Goal: Task Accomplishment & Management: Complete application form

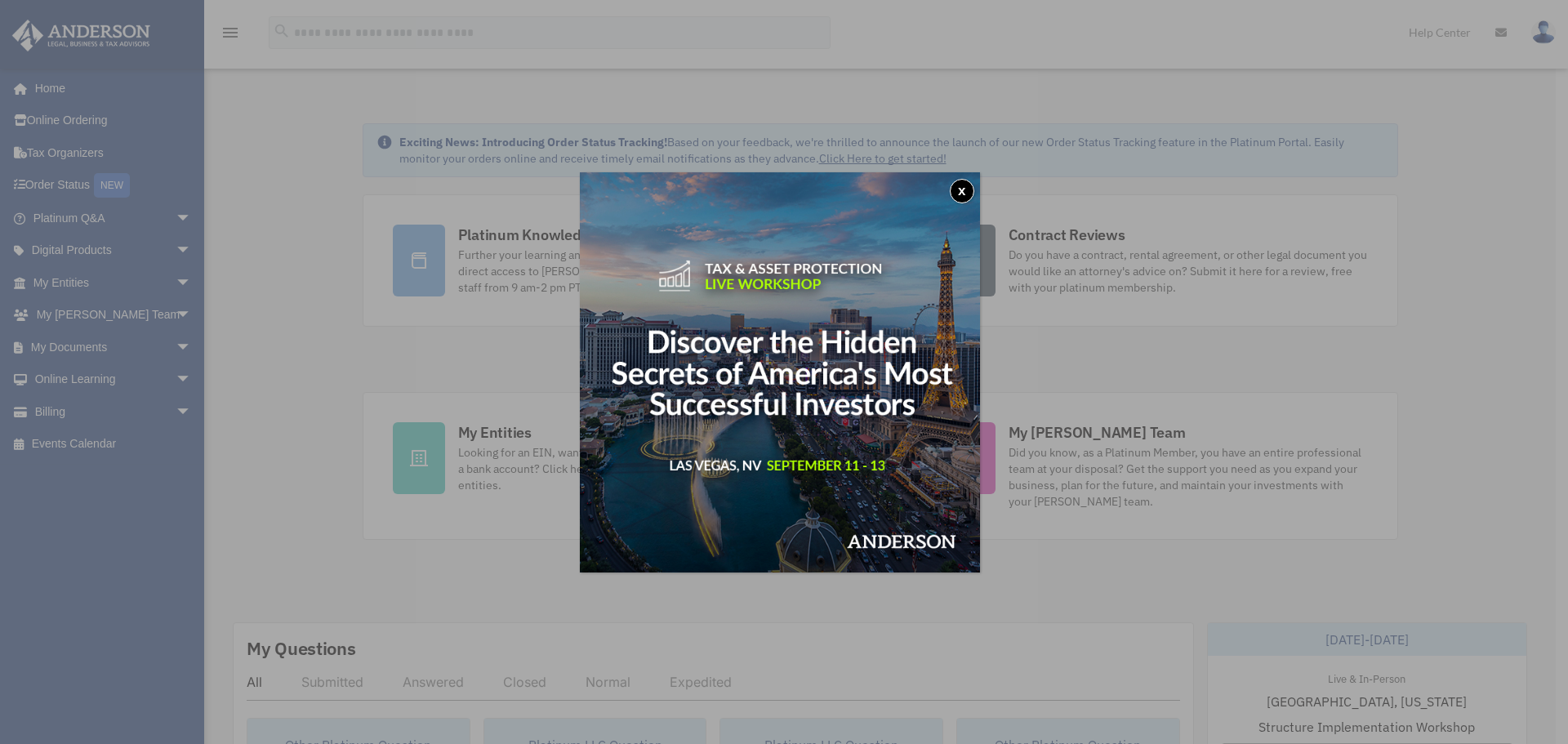
click at [966, 183] on button "x" at bounding box center [961, 190] width 24 height 24
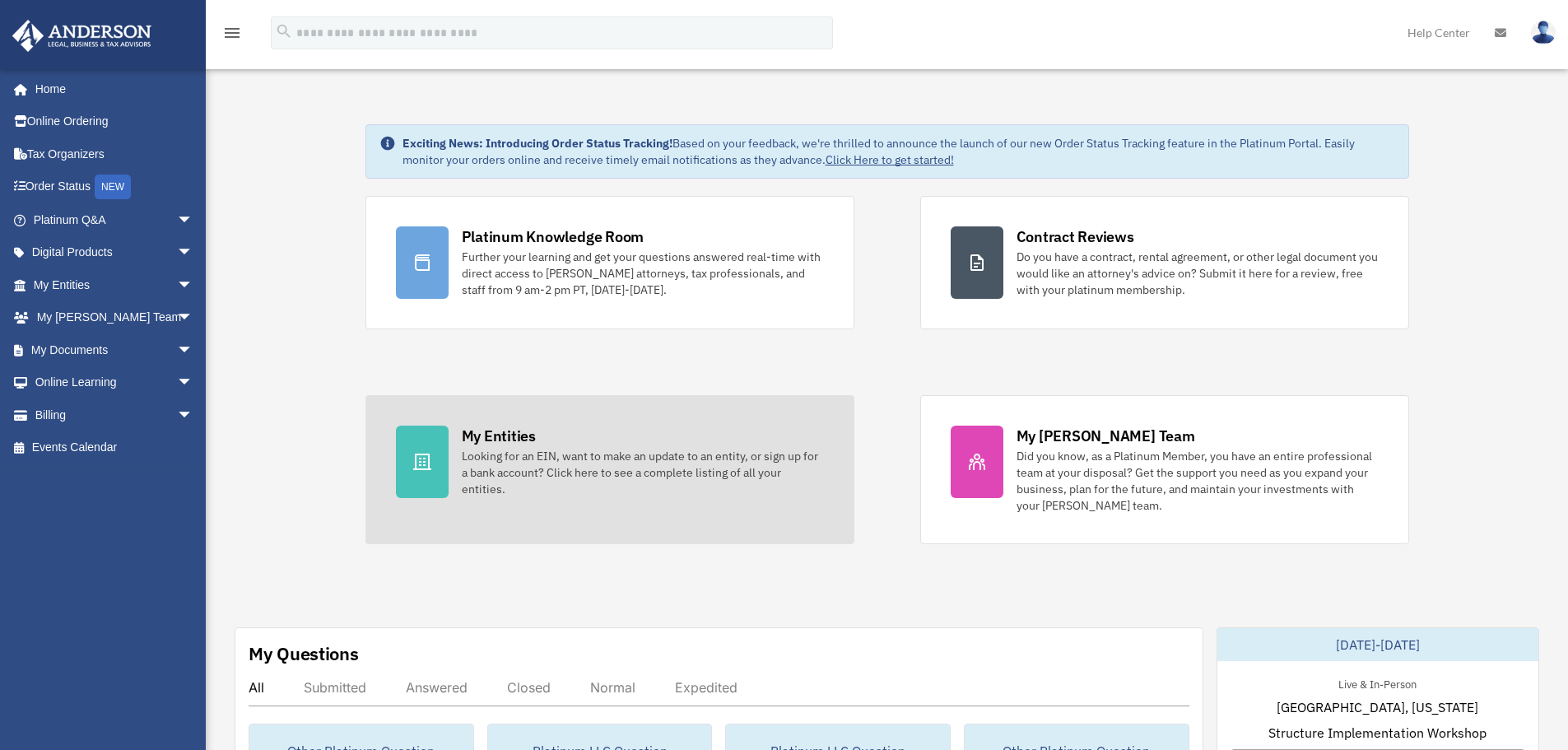
click at [512, 486] on div "Looking for an EIN, want to make an update to an entity, or sign up for a bank …" at bounding box center [643, 472] width 363 height 50
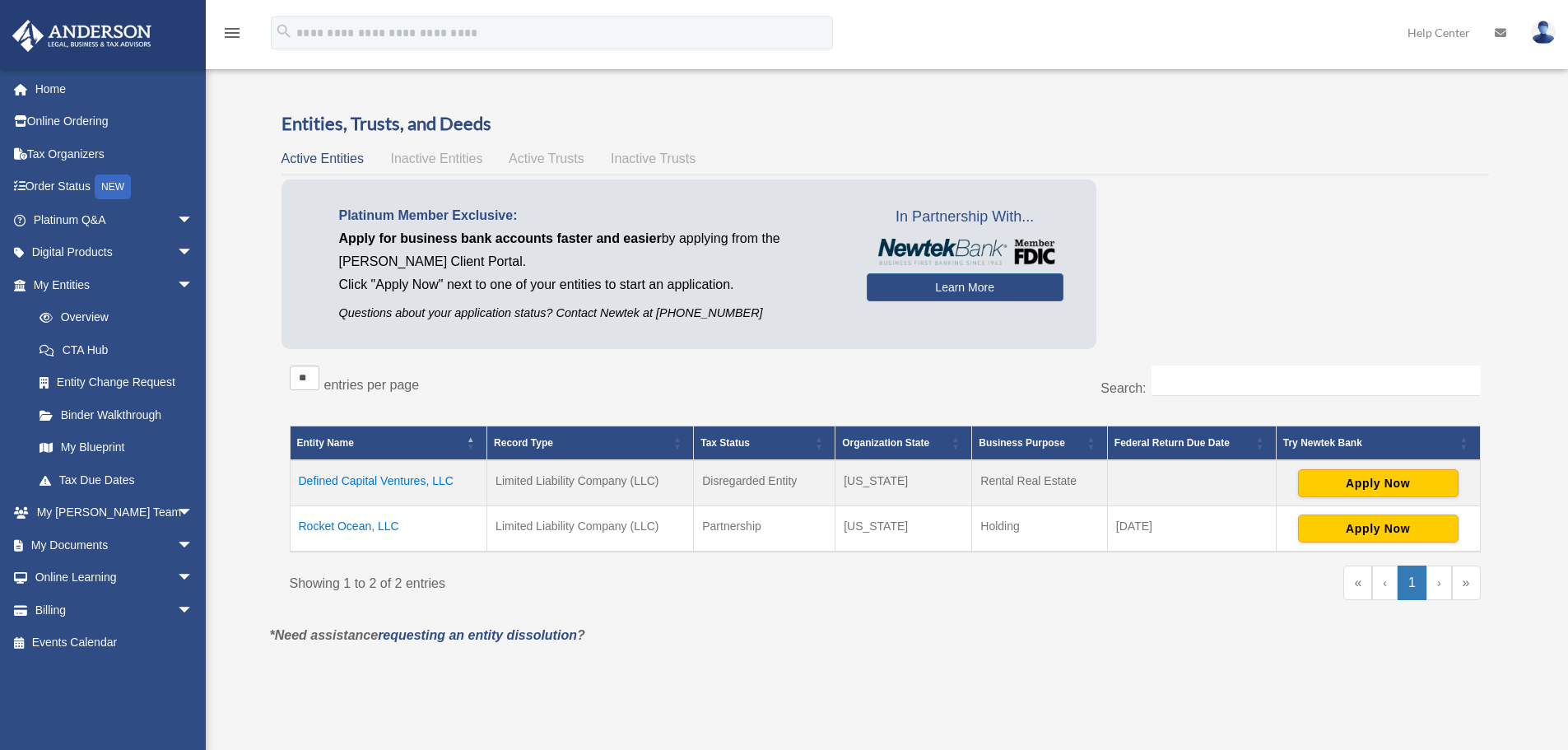
click at [543, 161] on span "Active Trusts" at bounding box center [547, 158] width 76 height 14
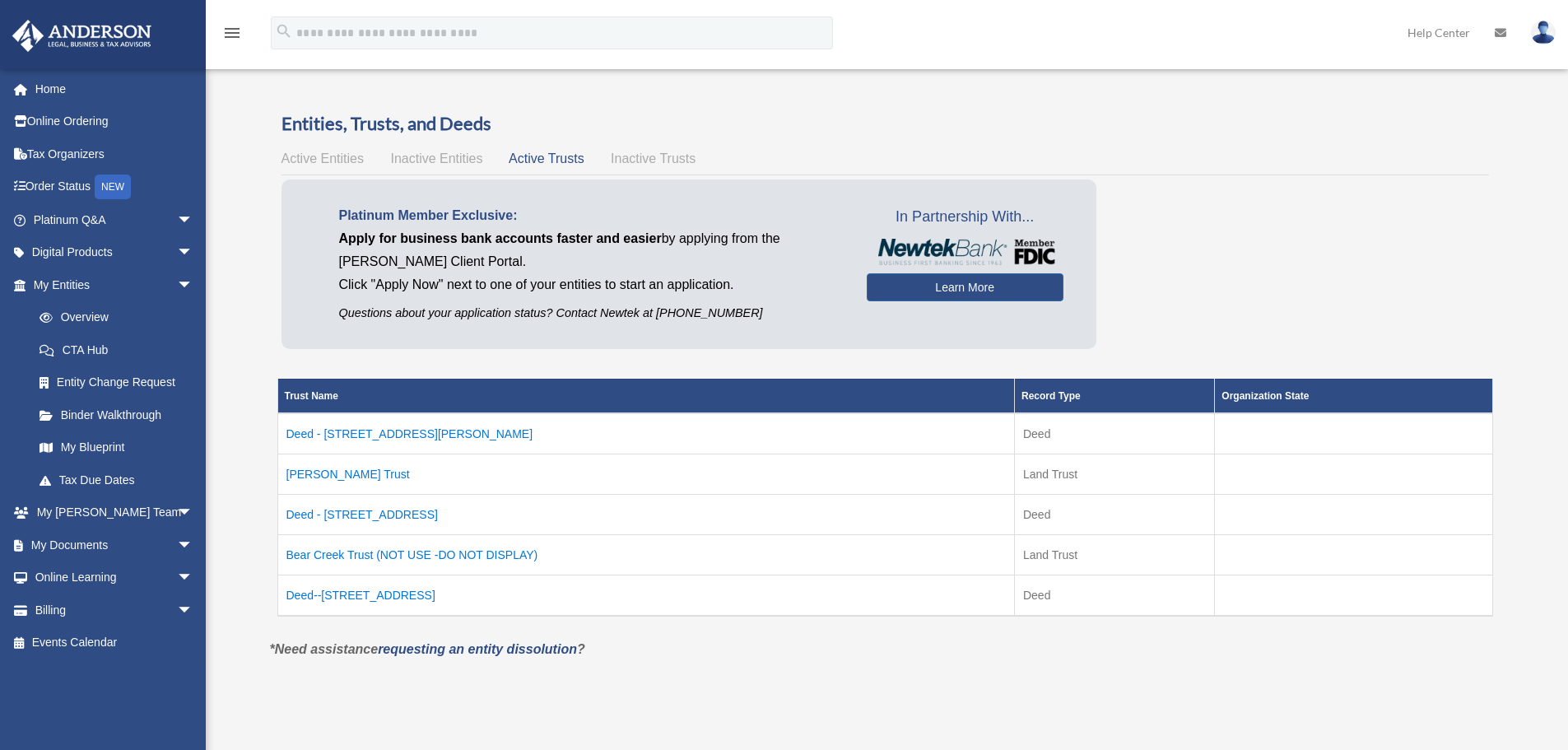
click at [325, 598] on td "Deed--[STREET_ADDRESS]" at bounding box center [646, 595] width 737 height 41
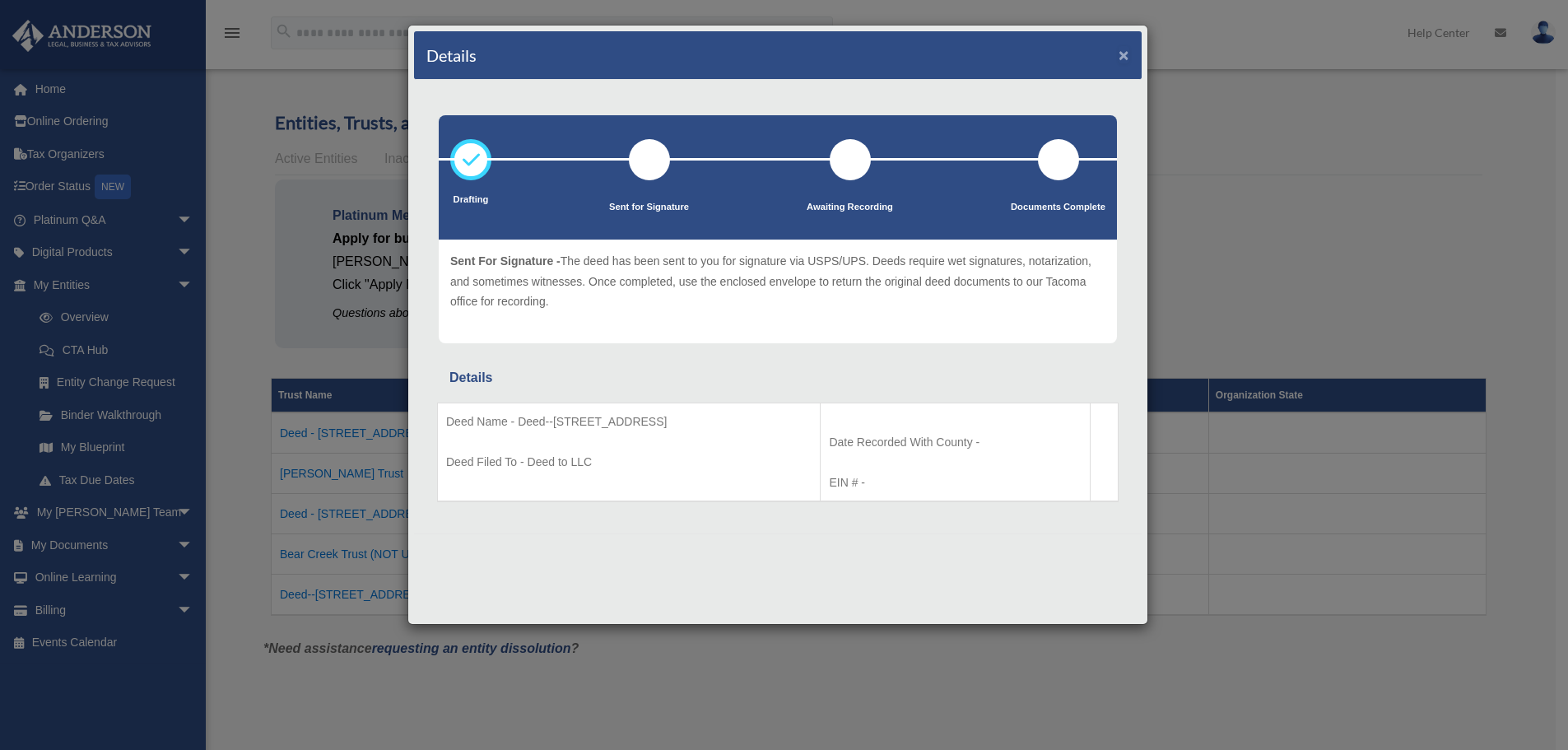
click at [1119, 51] on button "×" at bounding box center [1124, 55] width 11 height 18
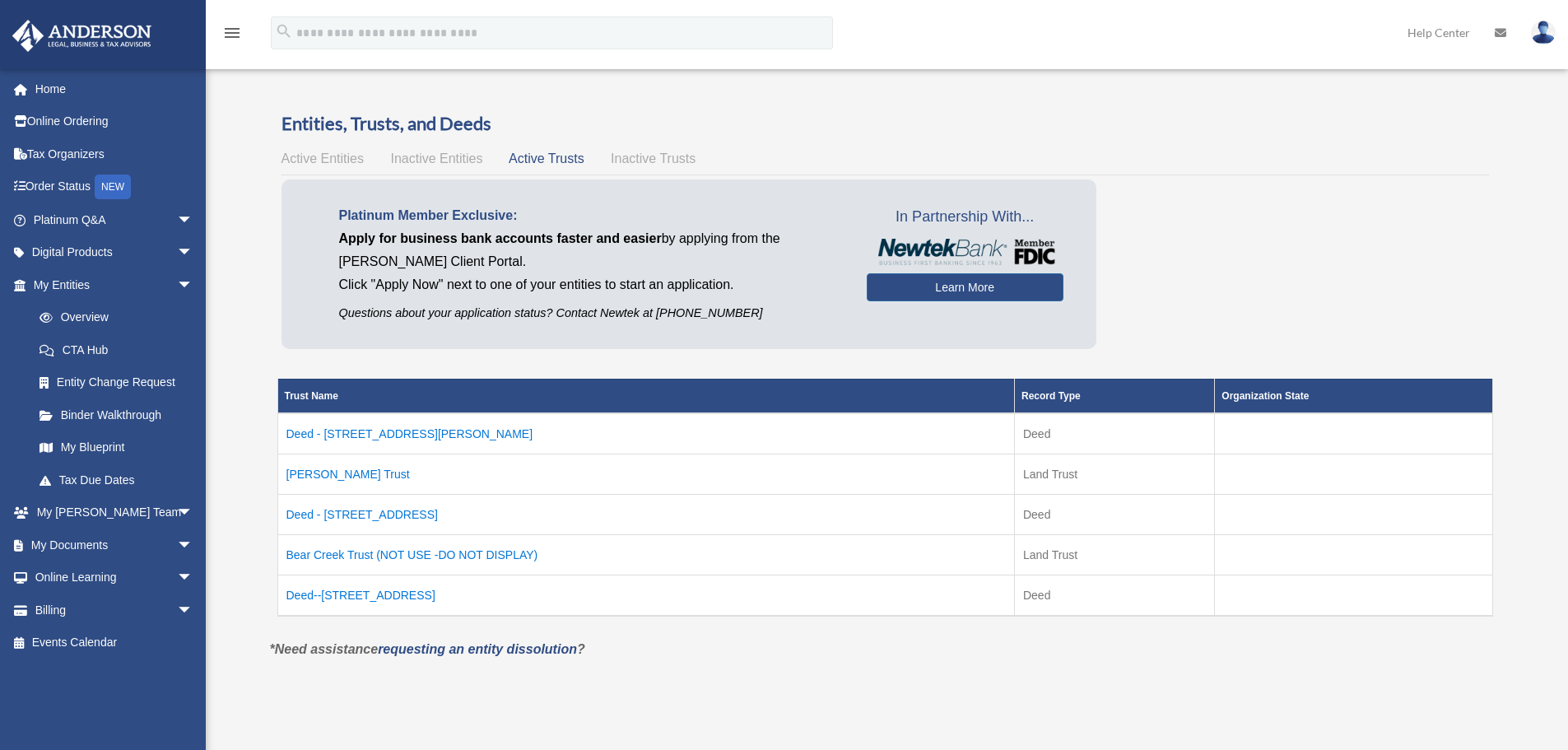
click at [360, 505] on td "Deed - 2126-B Burns Street" at bounding box center [646, 514] width 737 height 40
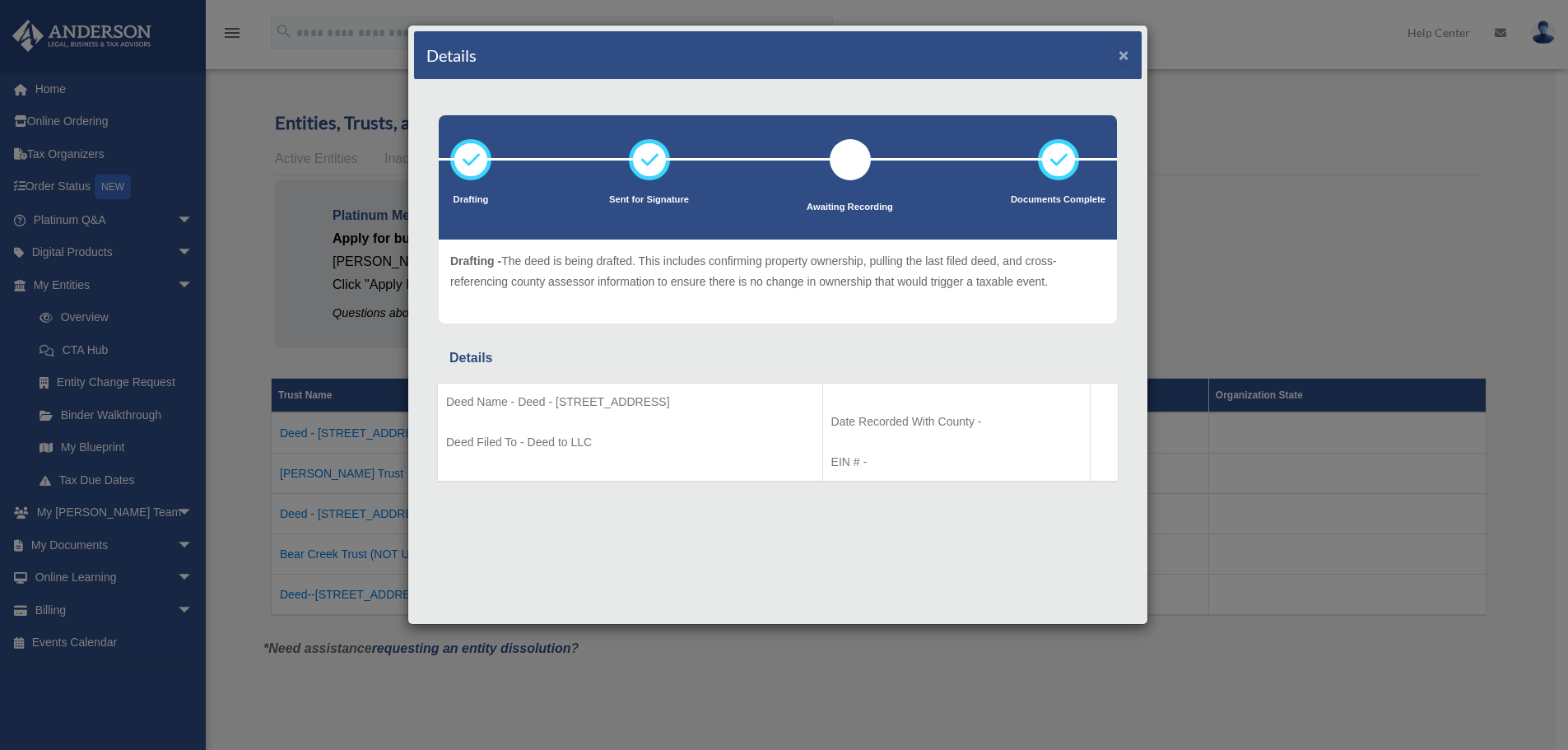
click at [1122, 46] on button "×" at bounding box center [1124, 55] width 11 height 18
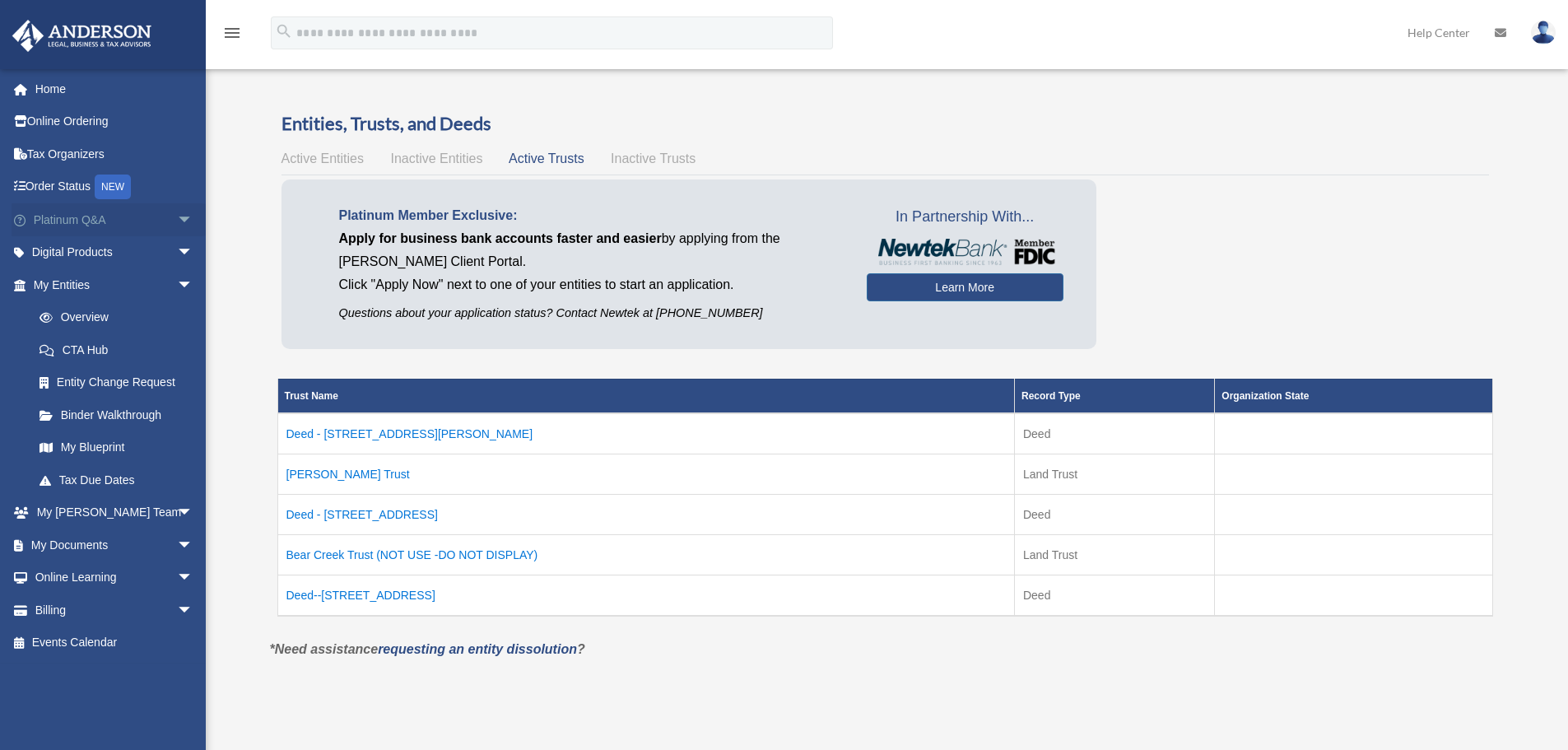
click at [177, 214] on span "arrow_drop_down" at bounding box center [193, 221] width 33 height 34
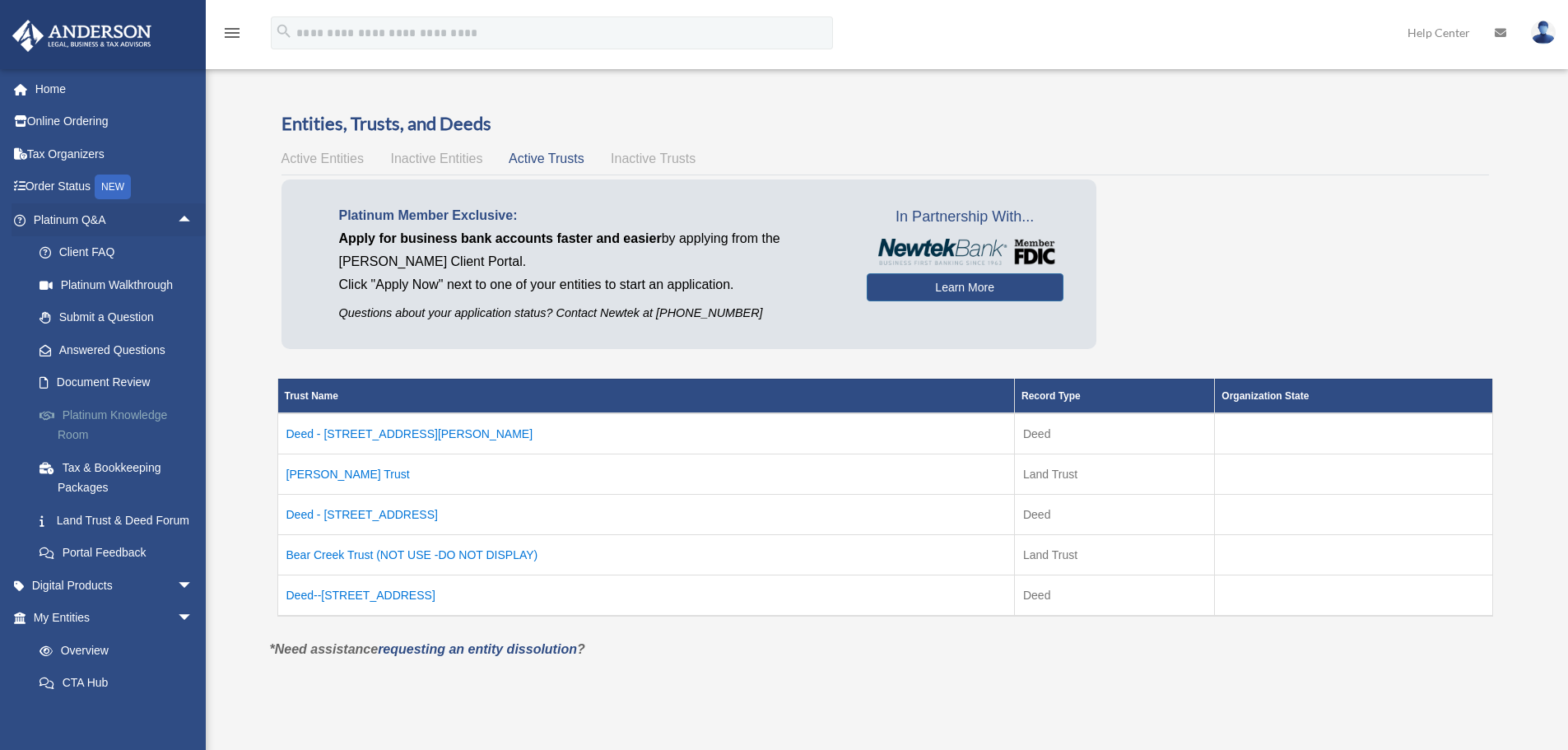
click at [121, 412] on link "Platinum Knowledge Room" at bounding box center [120, 425] width 195 height 53
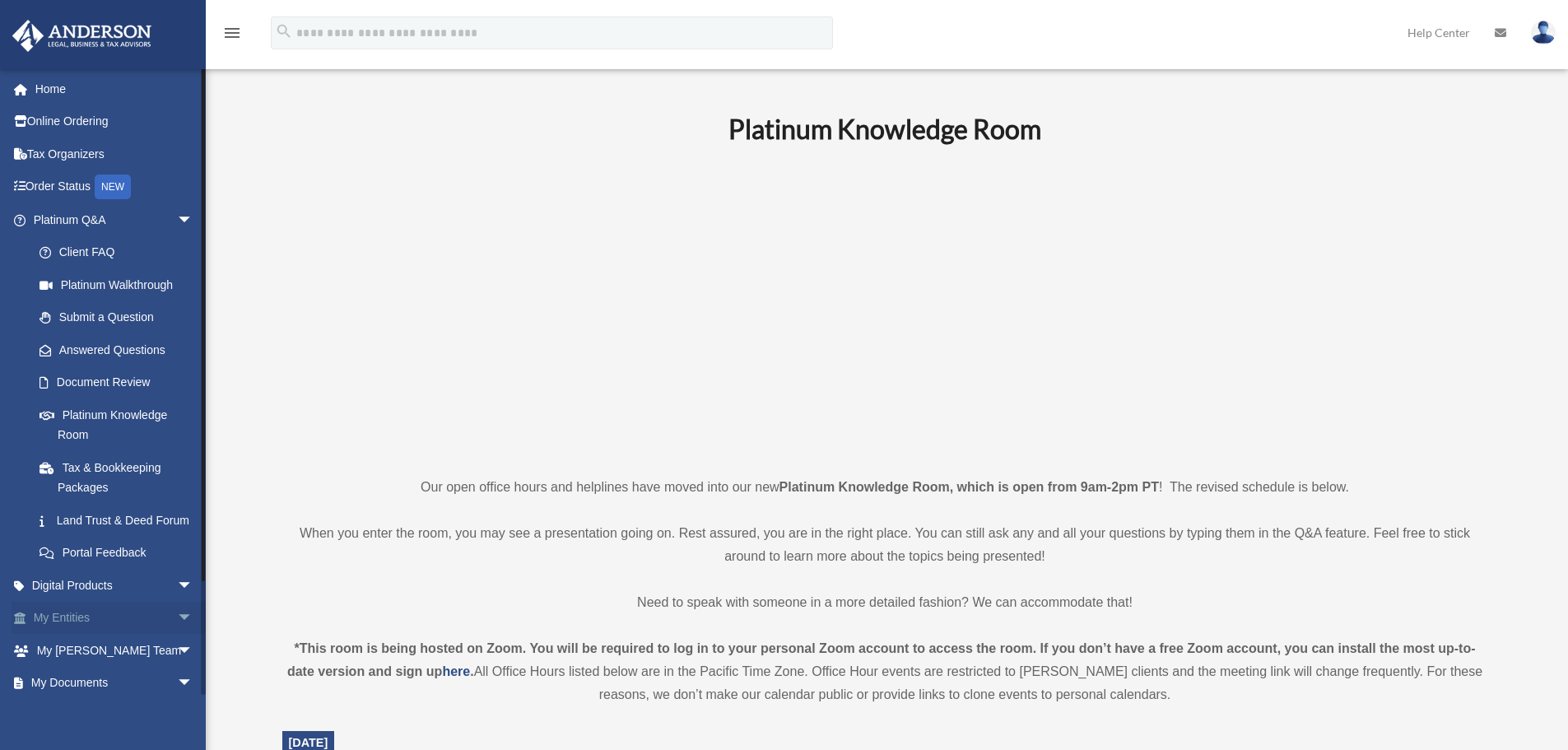
click at [177, 636] on span "arrow_drop_down" at bounding box center [193, 619] width 33 height 34
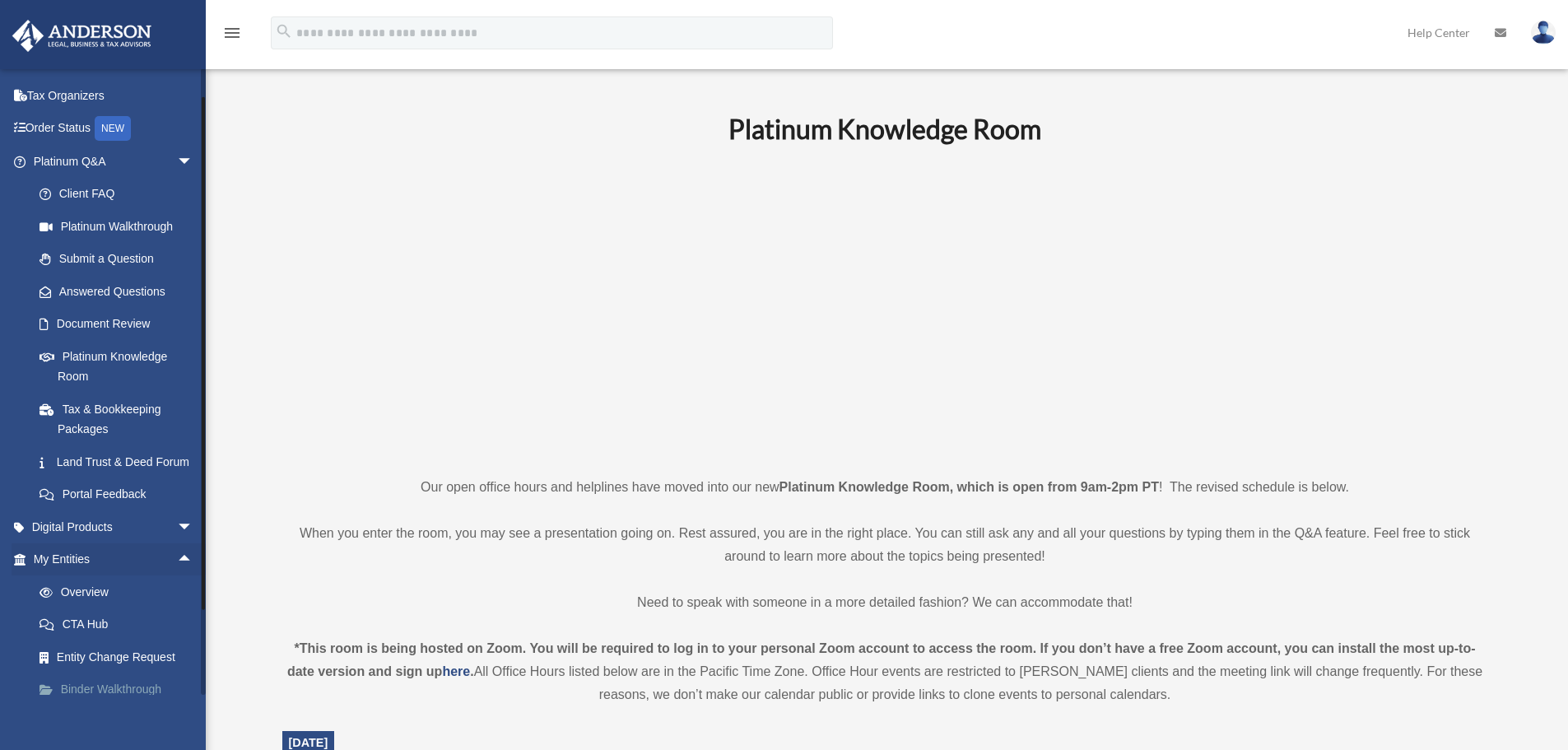
scroll to position [82, 0]
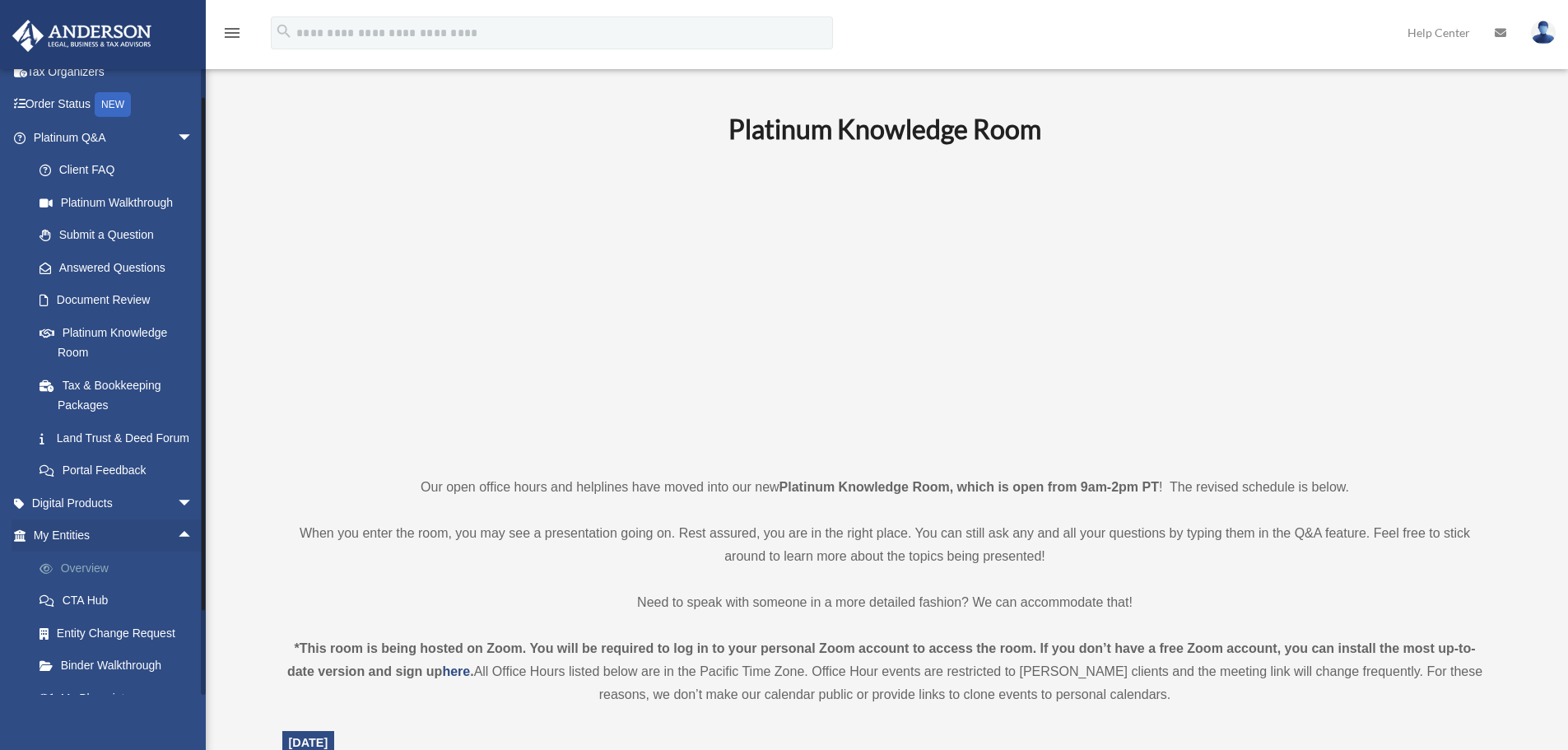
click at [88, 585] on link "Overview" at bounding box center [120, 568] width 195 height 33
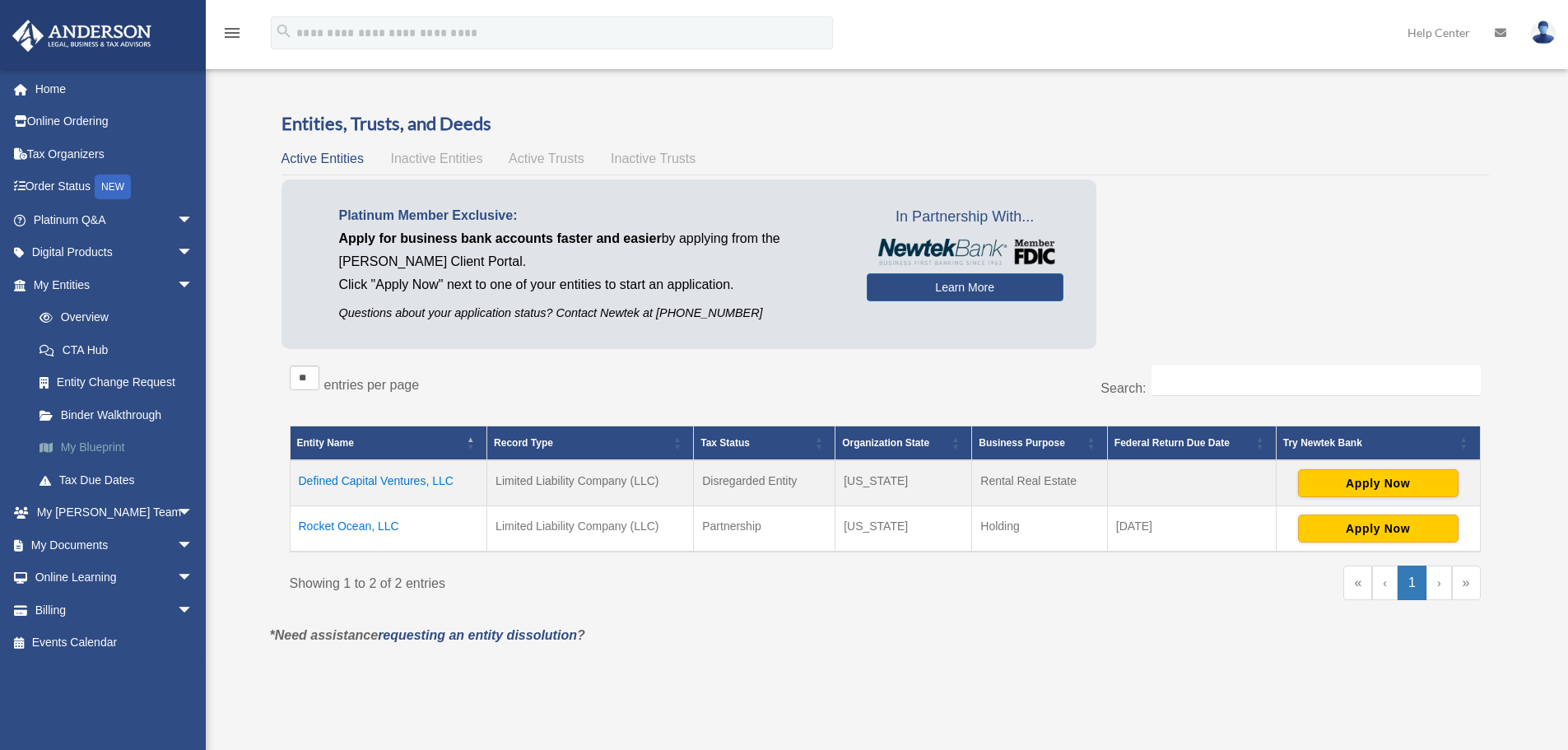
click at [108, 446] on link "My Blueprint" at bounding box center [120, 448] width 195 height 33
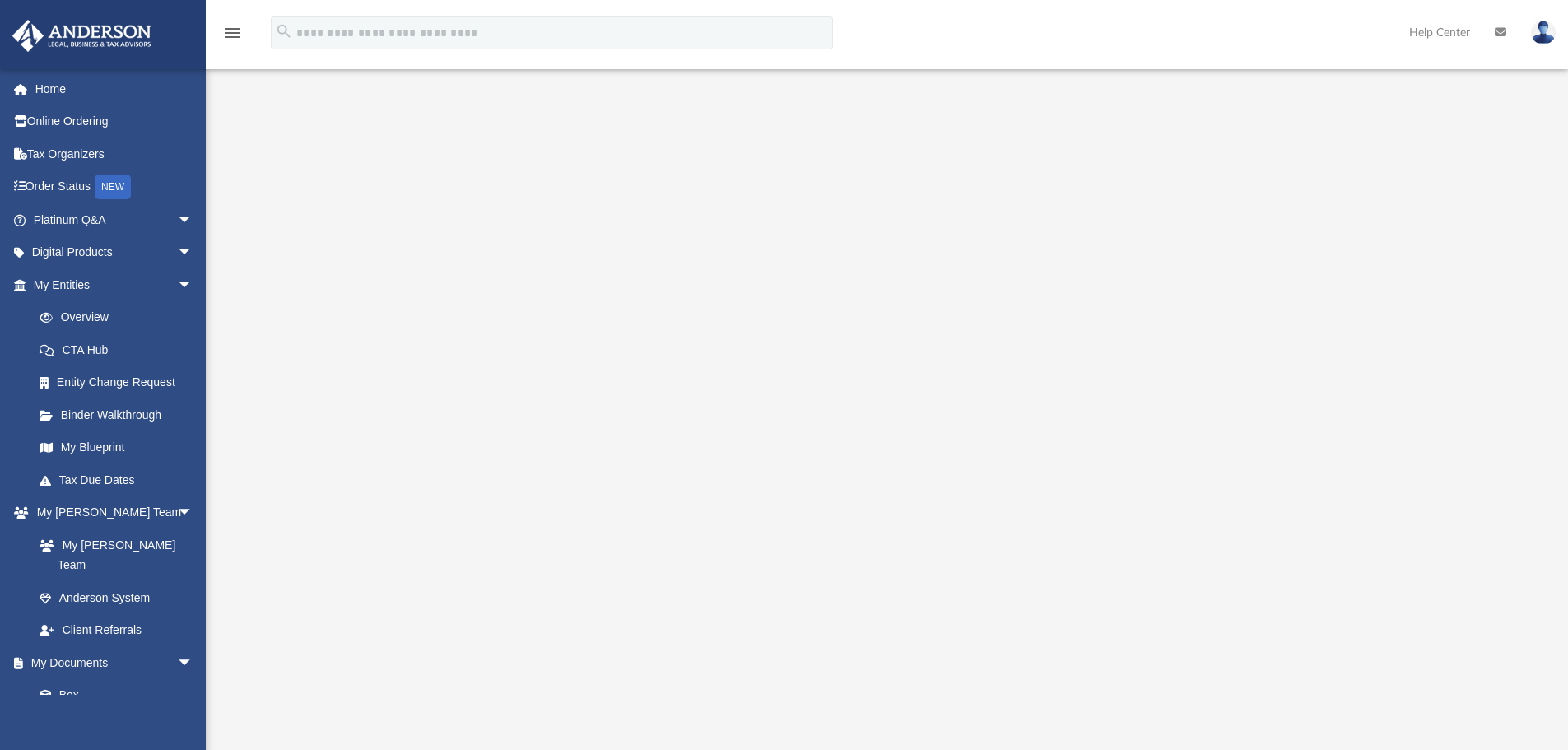
scroll to position [82, 0]
click at [130, 329] on link "Overview" at bounding box center [120, 317] width 195 height 33
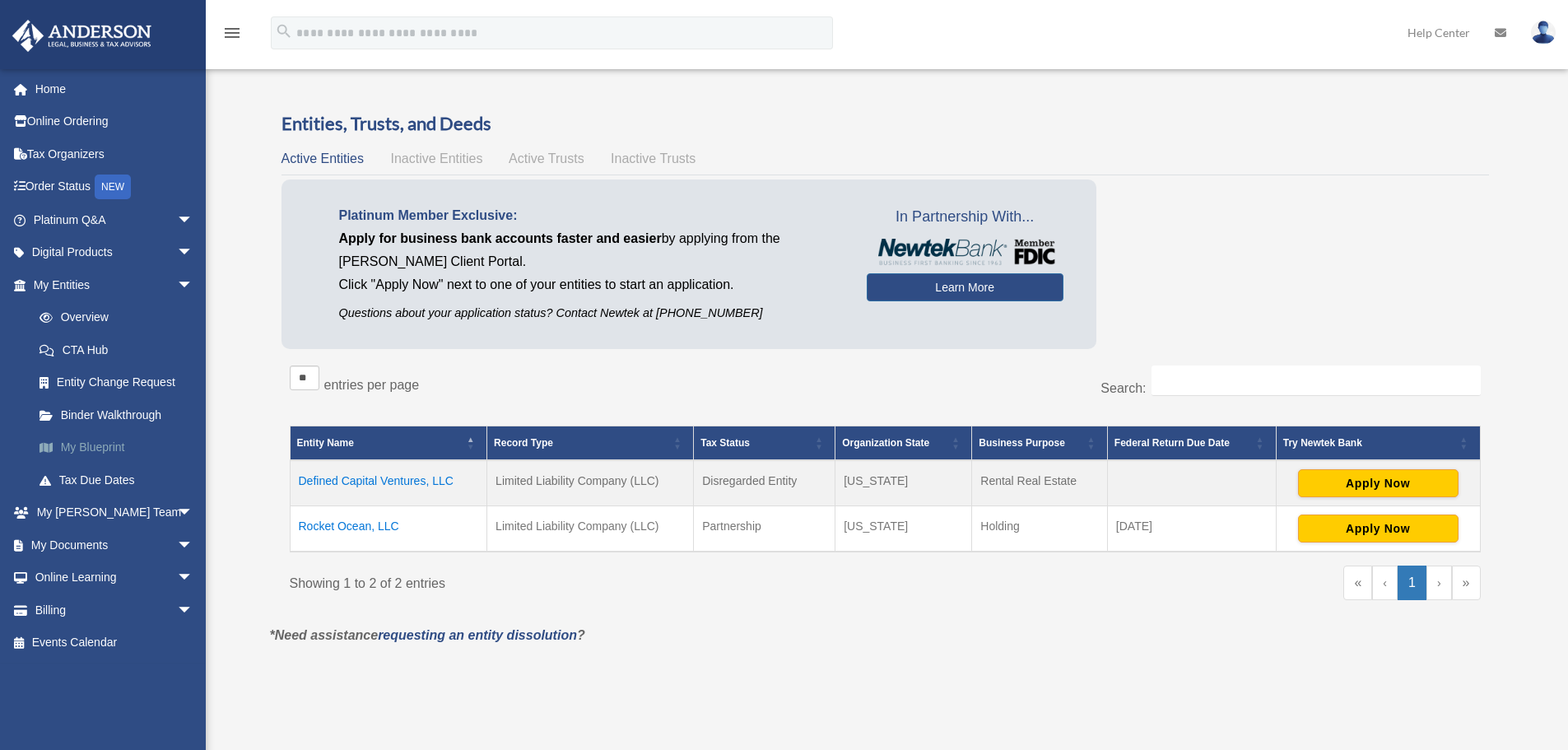
click at [112, 443] on link "My Blueprint" at bounding box center [120, 448] width 195 height 33
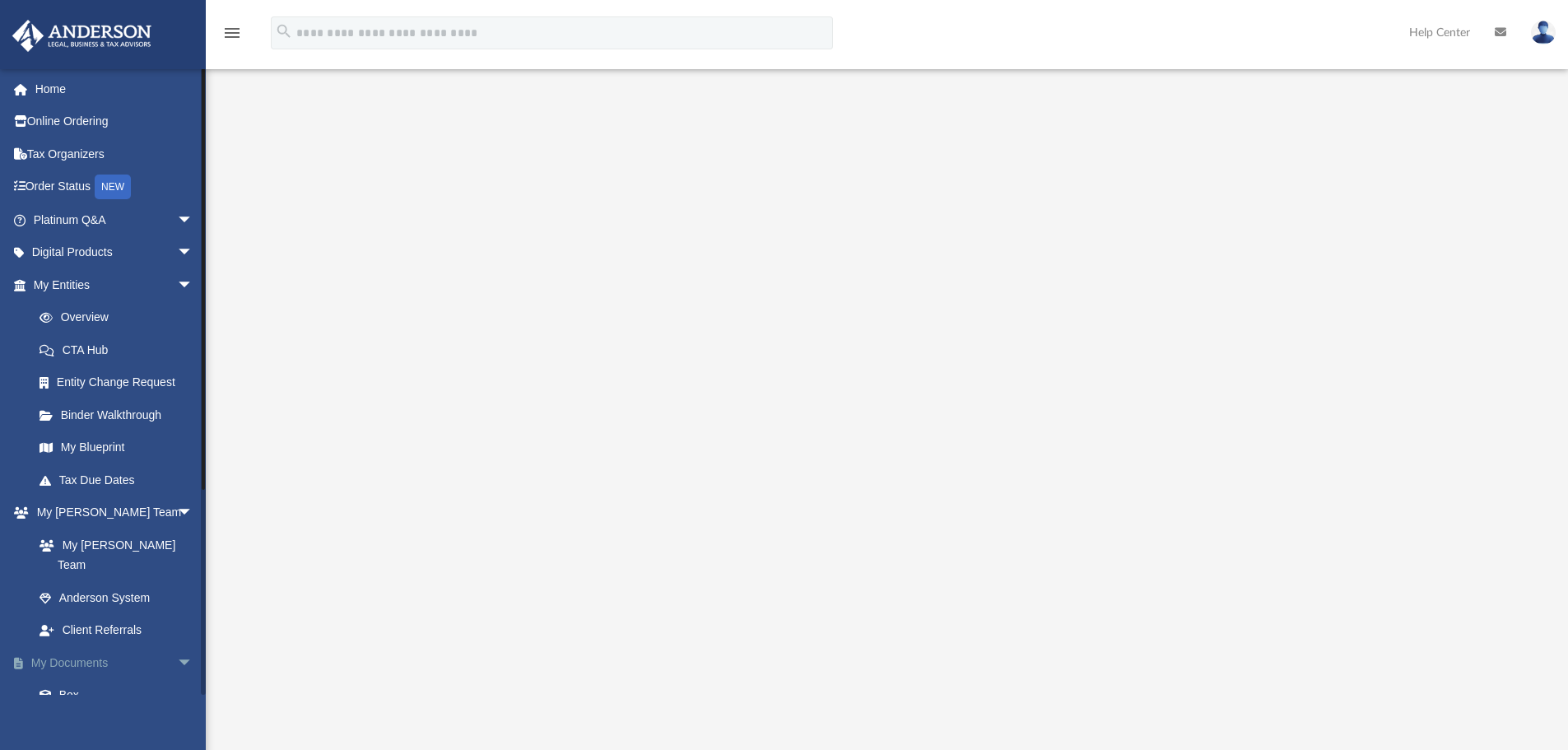
click at [81, 646] on link "My Documents arrow_drop_down" at bounding box center [115, 662] width 207 height 33
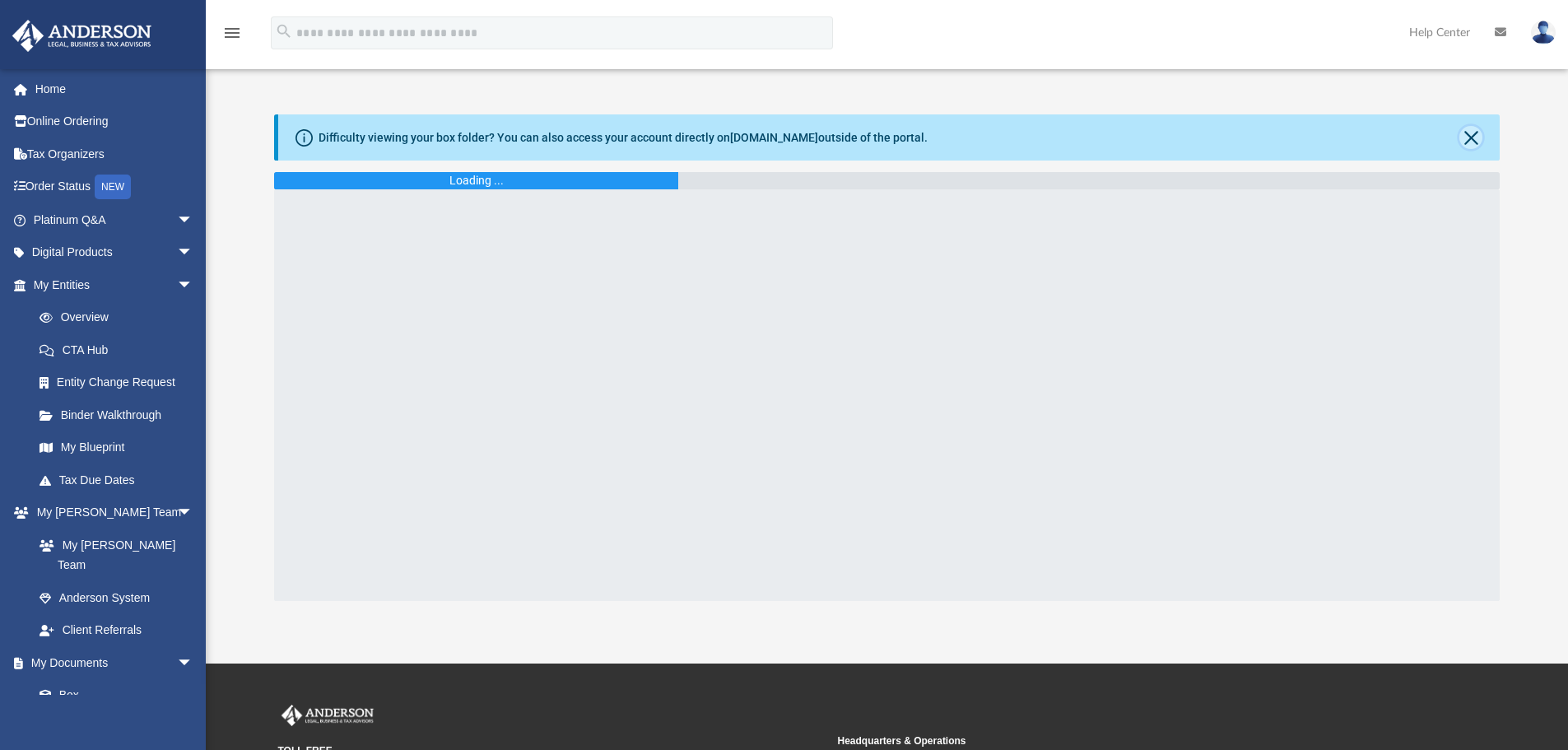
click at [1471, 136] on button "Close" at bounding box center [1470, 137] width 23 height 23
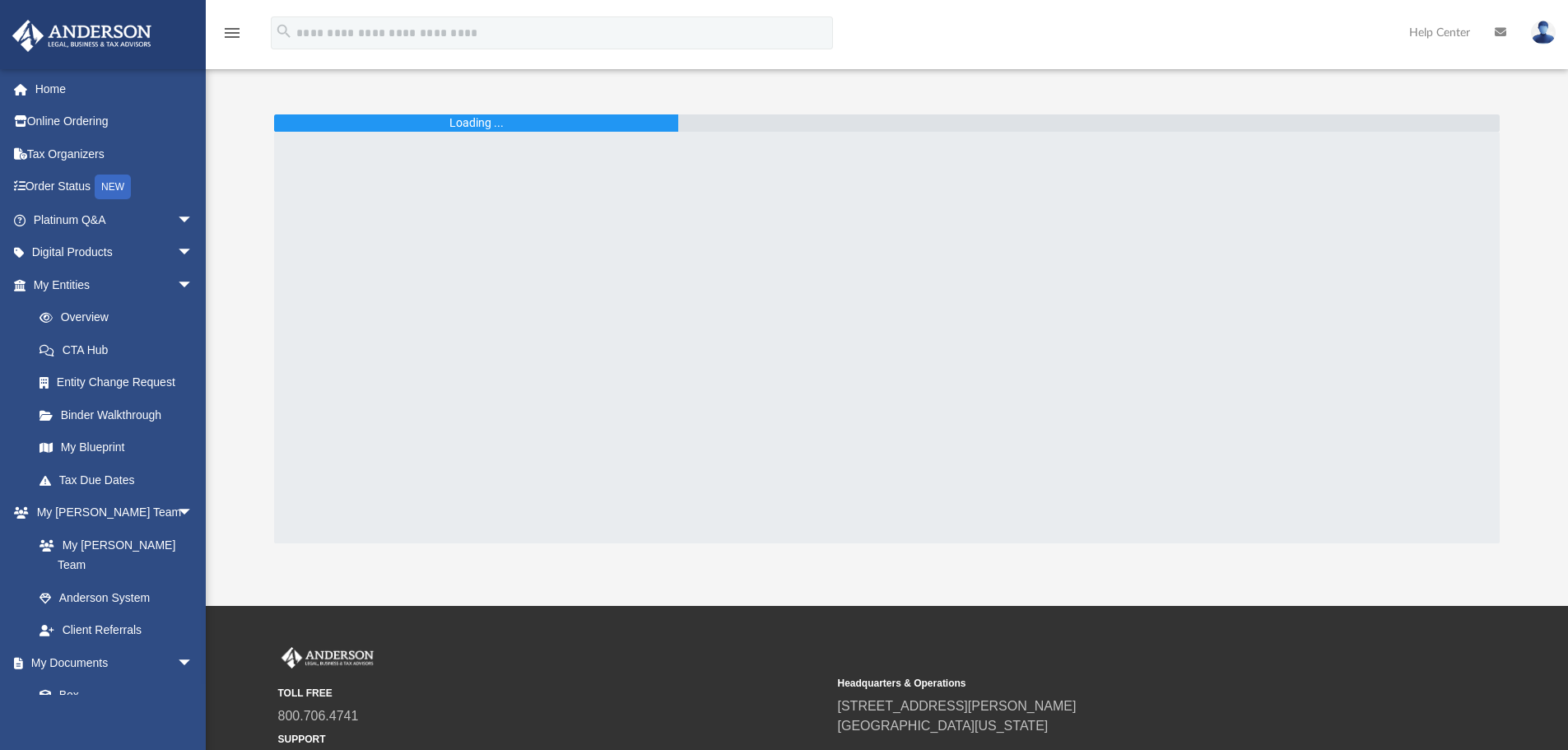
click at [594, 134] on div at bounding box center [887, 338] width 1226 height 412
click at [585, 126] on div "Loading ..." at bounding box center [476, 123] width 405 height 18
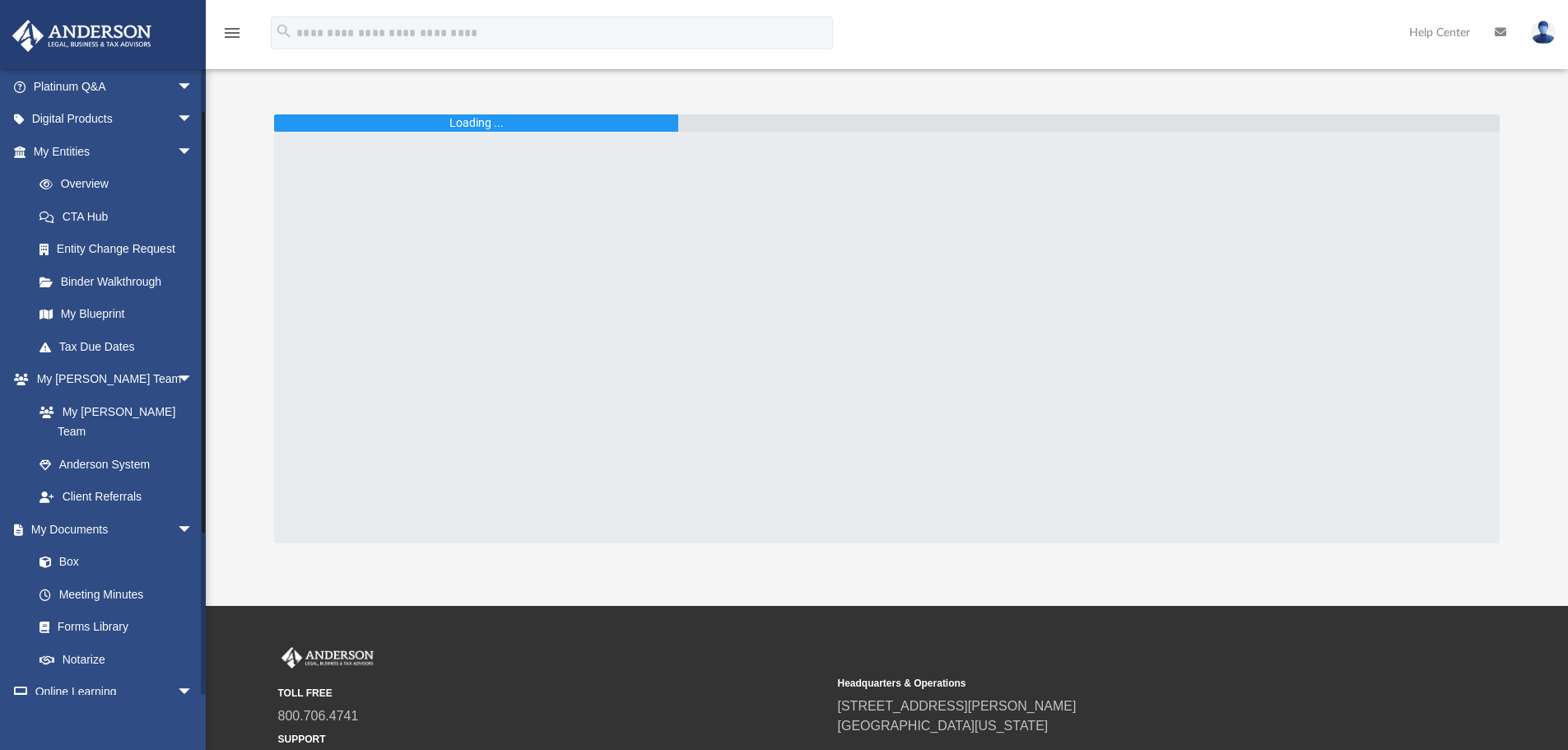
scroll to position [247, 0]
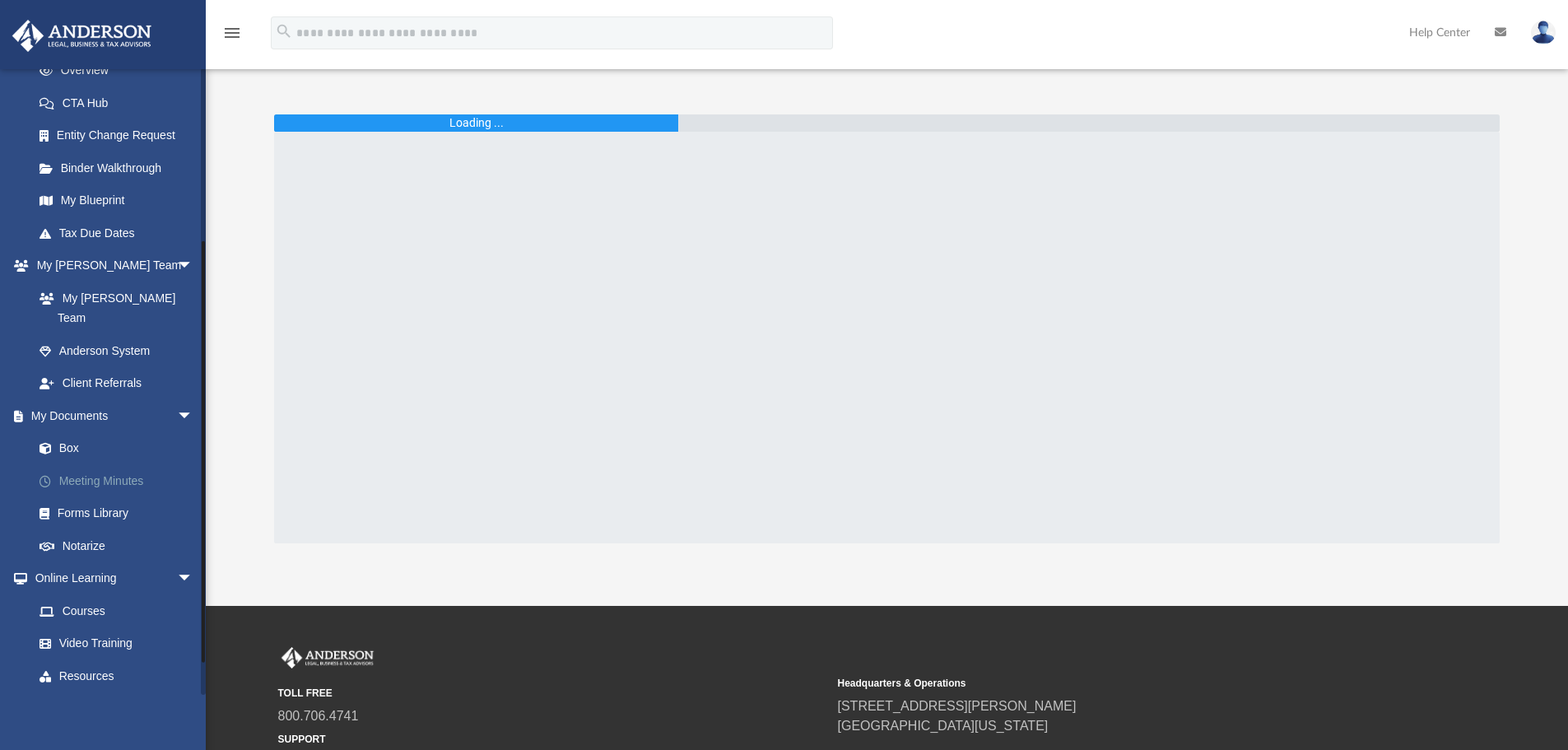
click at [91, 466] on link "Meeting Minutes" at bounding box center [120, 481] width 195 height 33
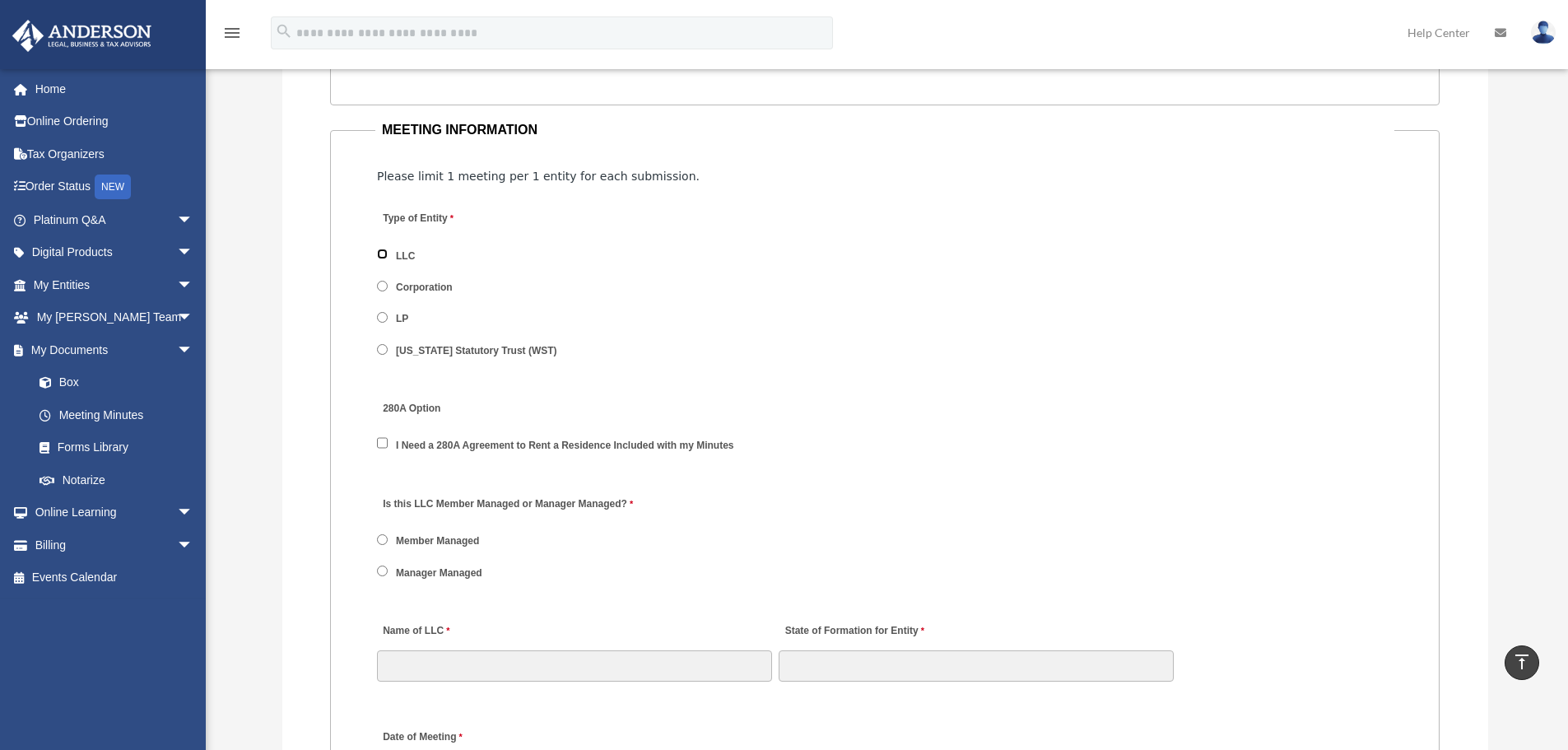
scroll to position [1976, 0]
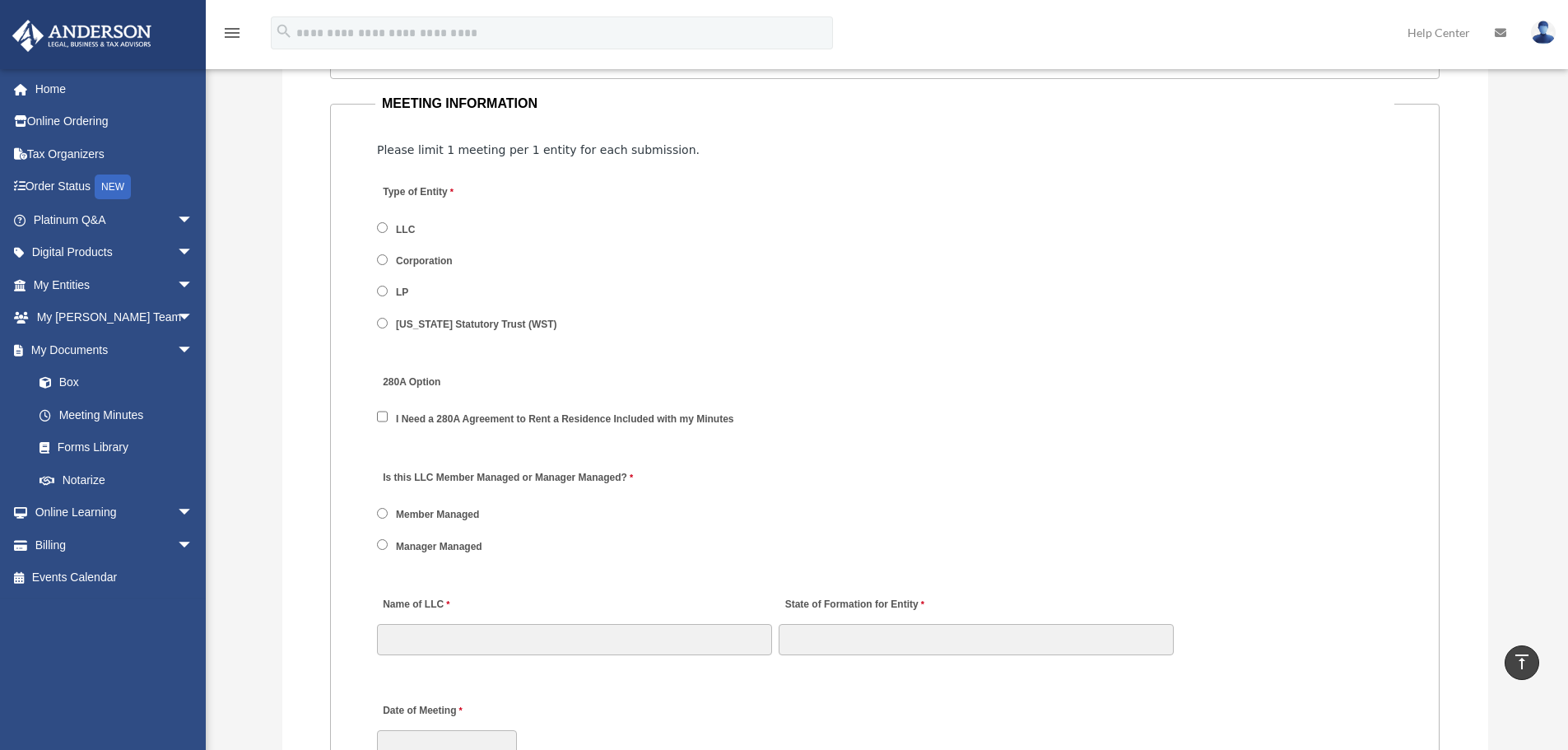
drag, startPoint x: 310, startPoint y: 351, endPoint x: 507, endPoint y: 300, distance: 203.5
click at [507, 300] on span "LP" at bounding box center [474, 292] width 196 height 28
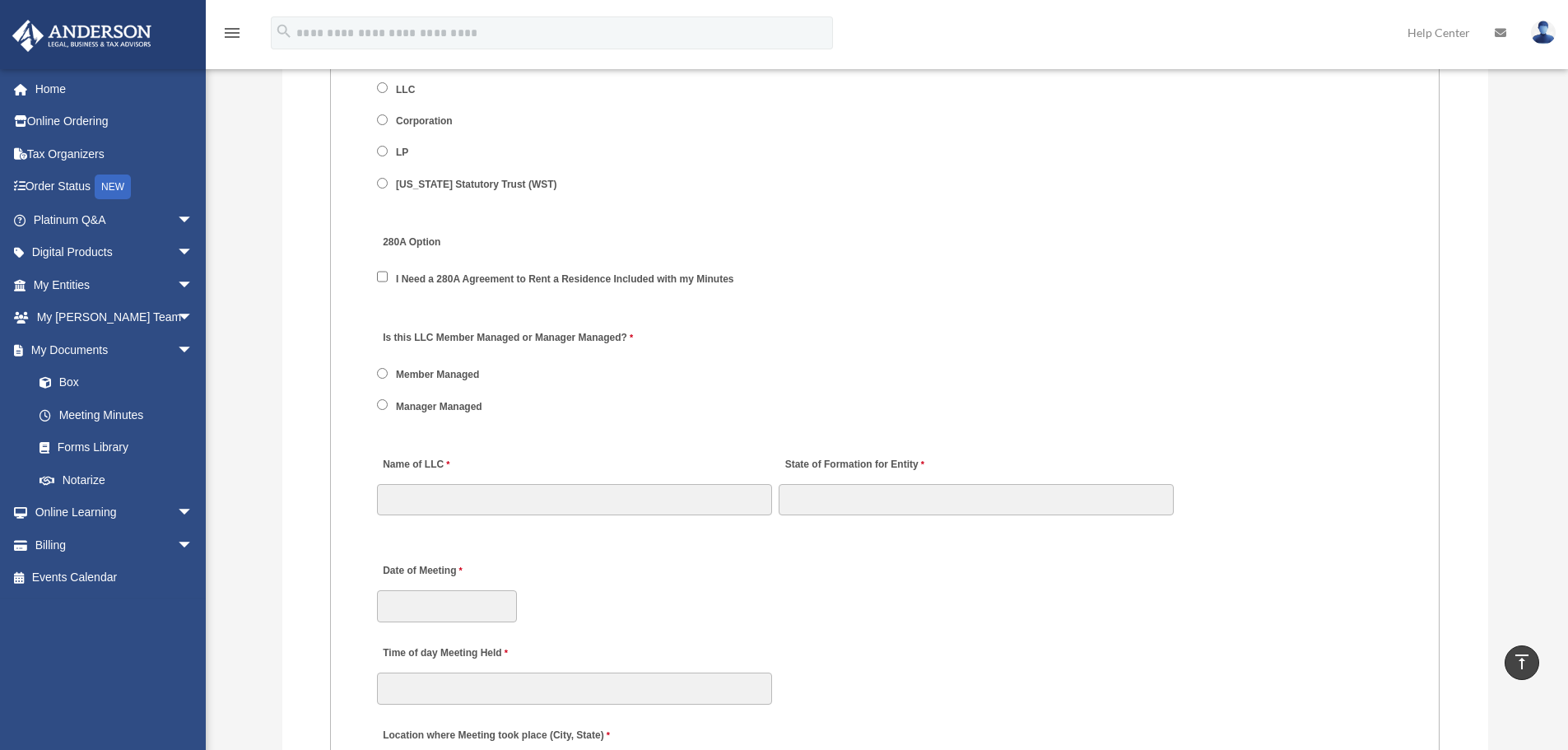
scroll to position [2141, 0]
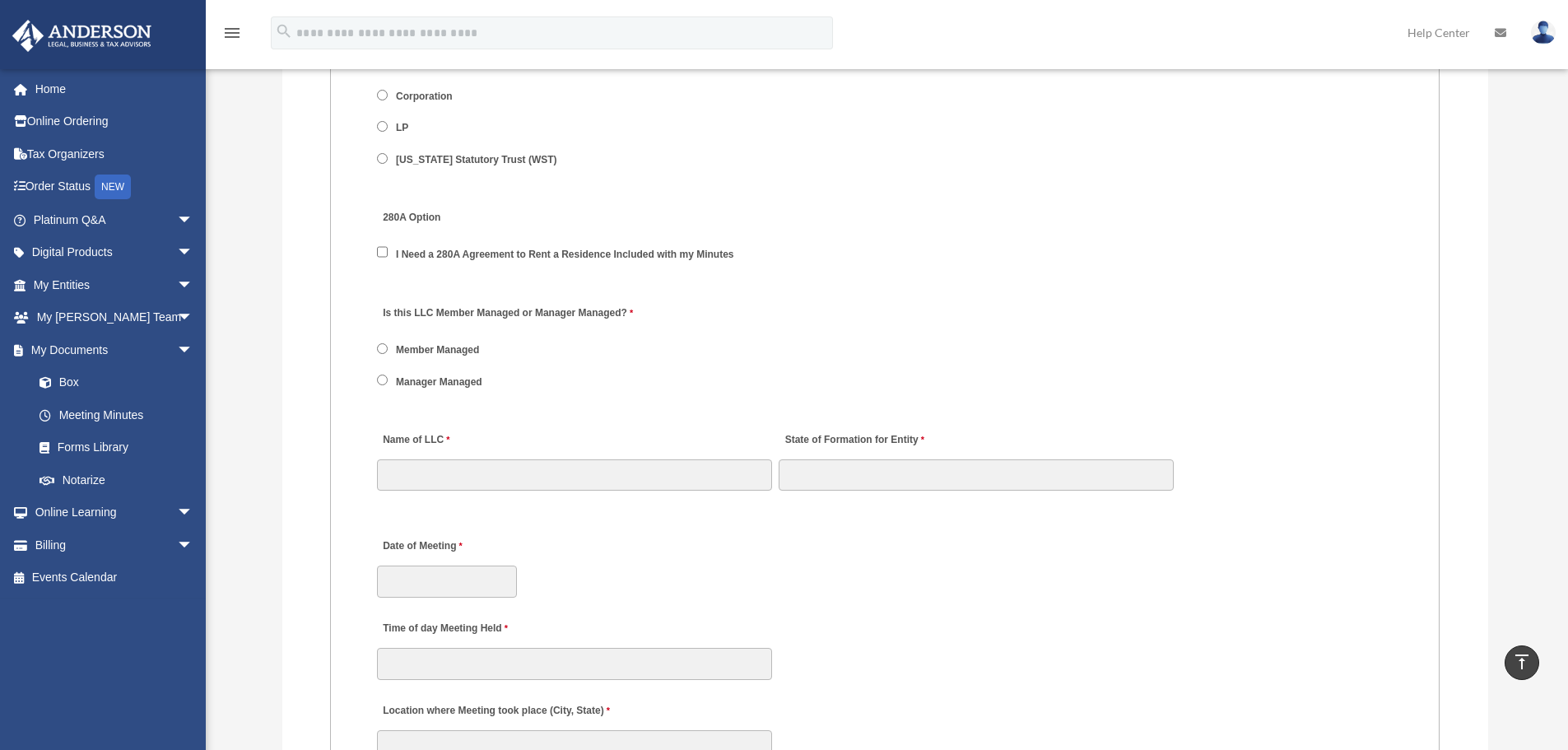
click at [473, 347] on label "Member Managed" at bounding box center [438, 351] width 95 height 15
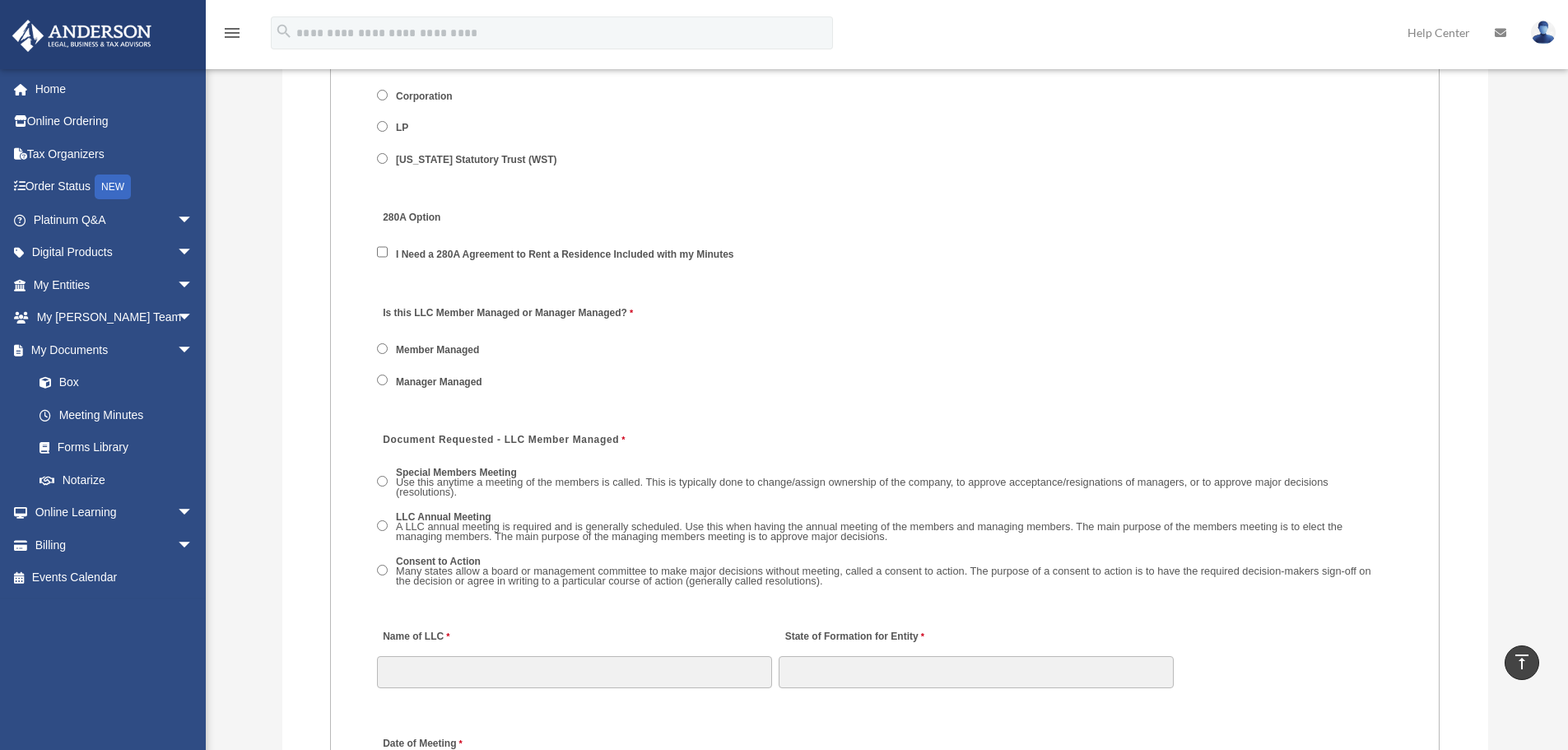
click at [472, 347] on label "Member Managed" at bounding box center [438, 351] width 95 height 15
click at [650, 364] on div "Is this LLC Member Managed or Manager Managed? Member Managed Manager Managed" at bounding box center [884, 351] width 1019 height 117
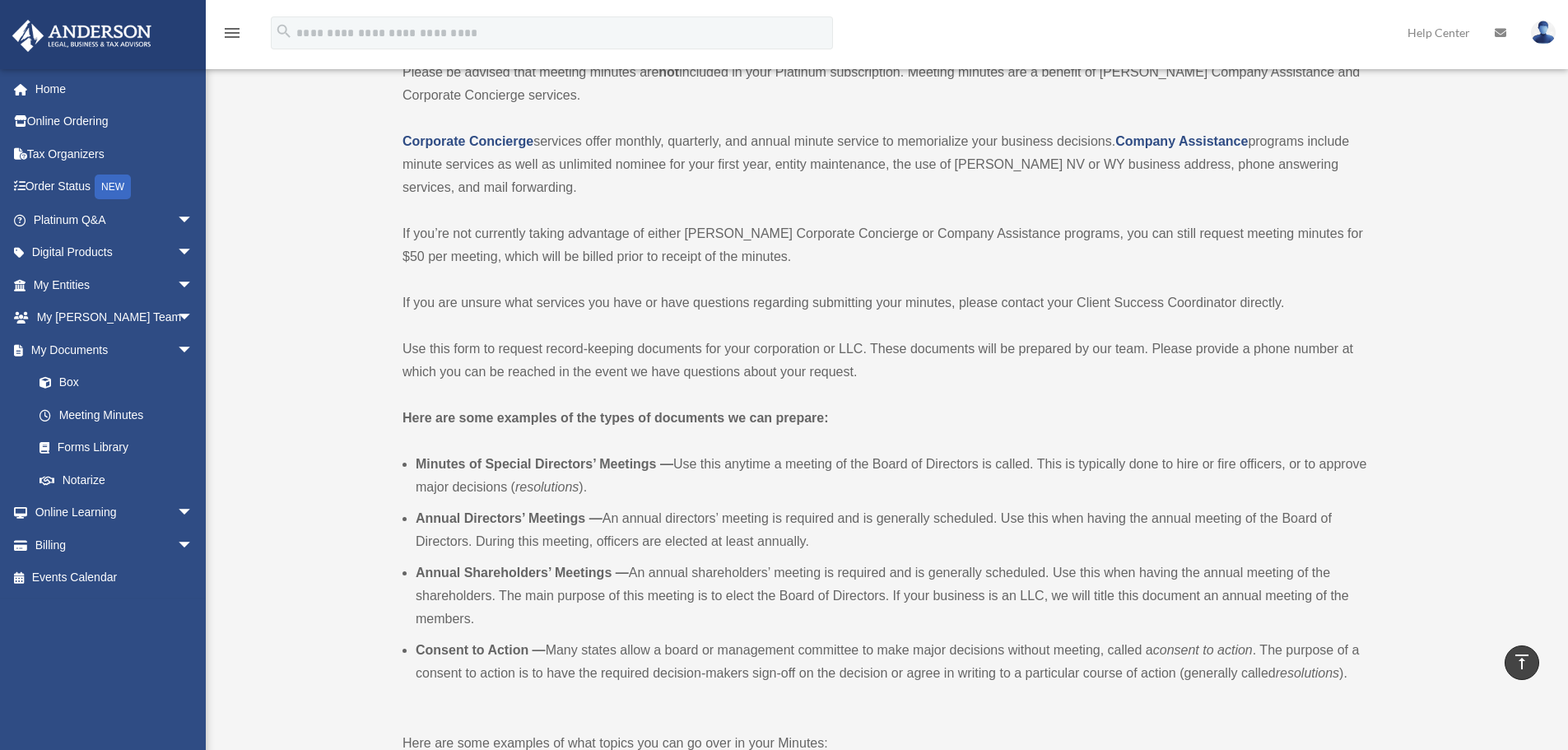
scroll to position [0, 0]
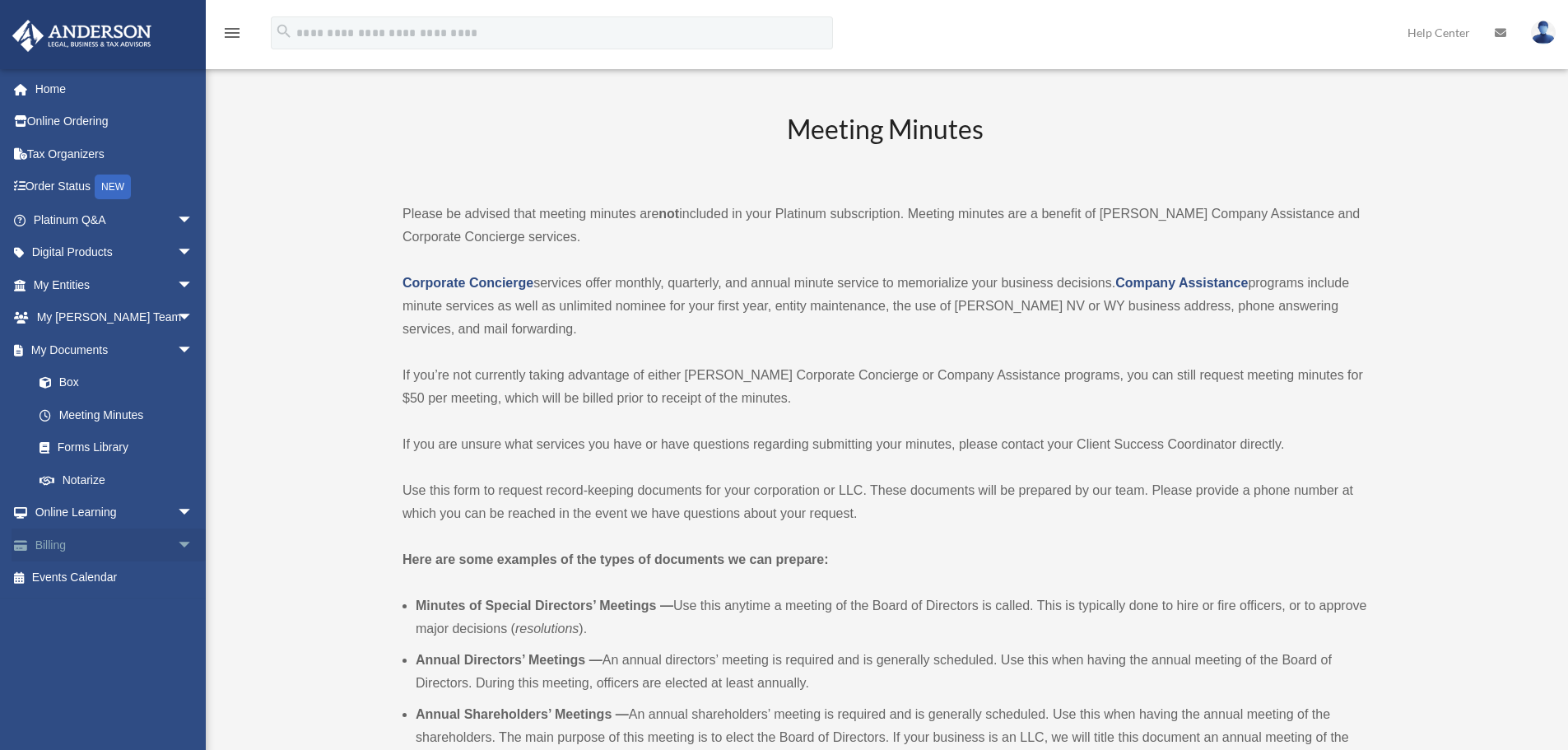
click at [87, 540] on link "Billing arrow_drop_down" at bounding box center [115, 545] width 207 height 33
click at [177, 548] on span "arrow_drop_down" at bounding box center [193, 545] width 33 height 34
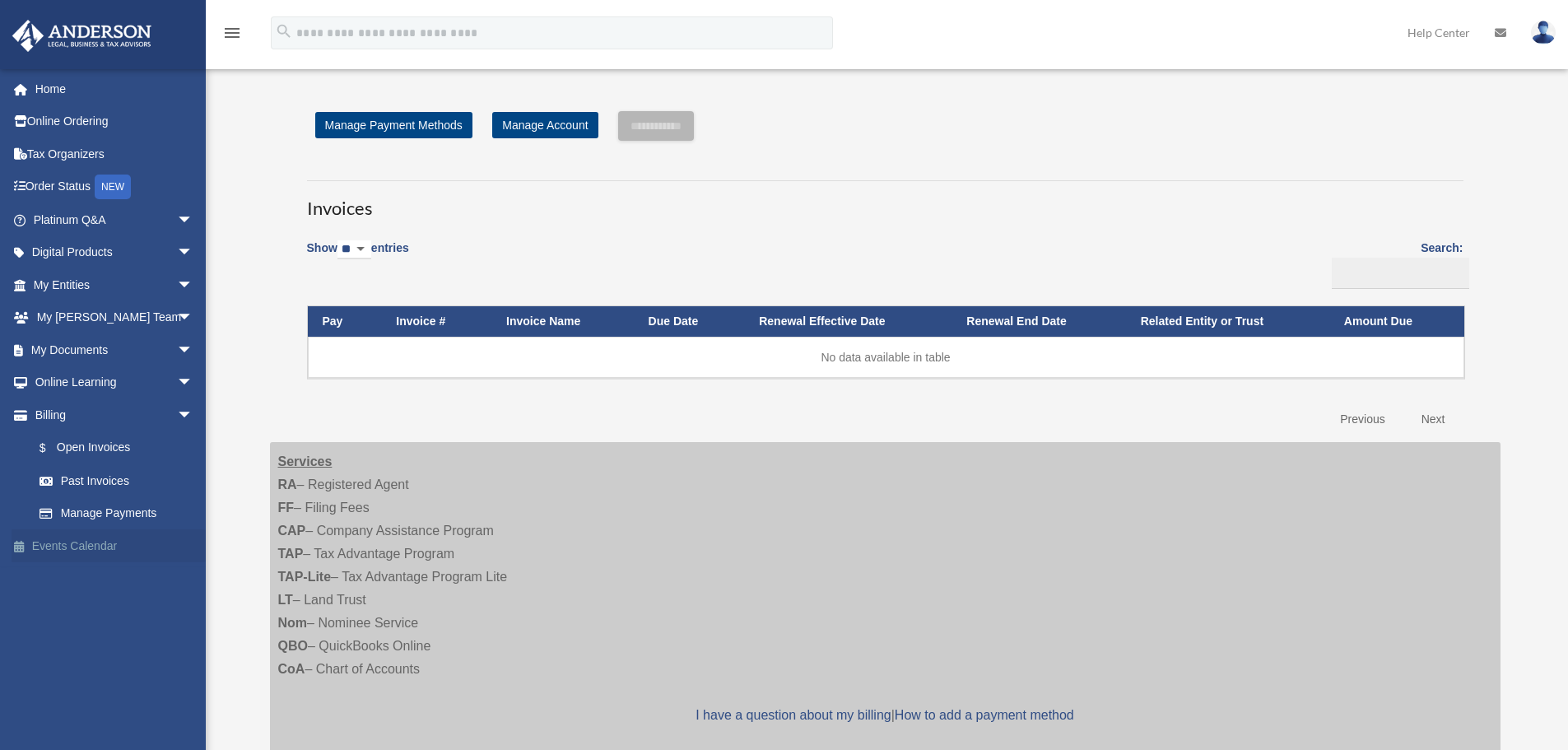
click at [83, 552] on link "Events Calendar" at bounding box center [115, 545] width 207 height 33
click at [86, 537] on link "Events Calendar" at bounding box center [115, 545] width 207 height 33
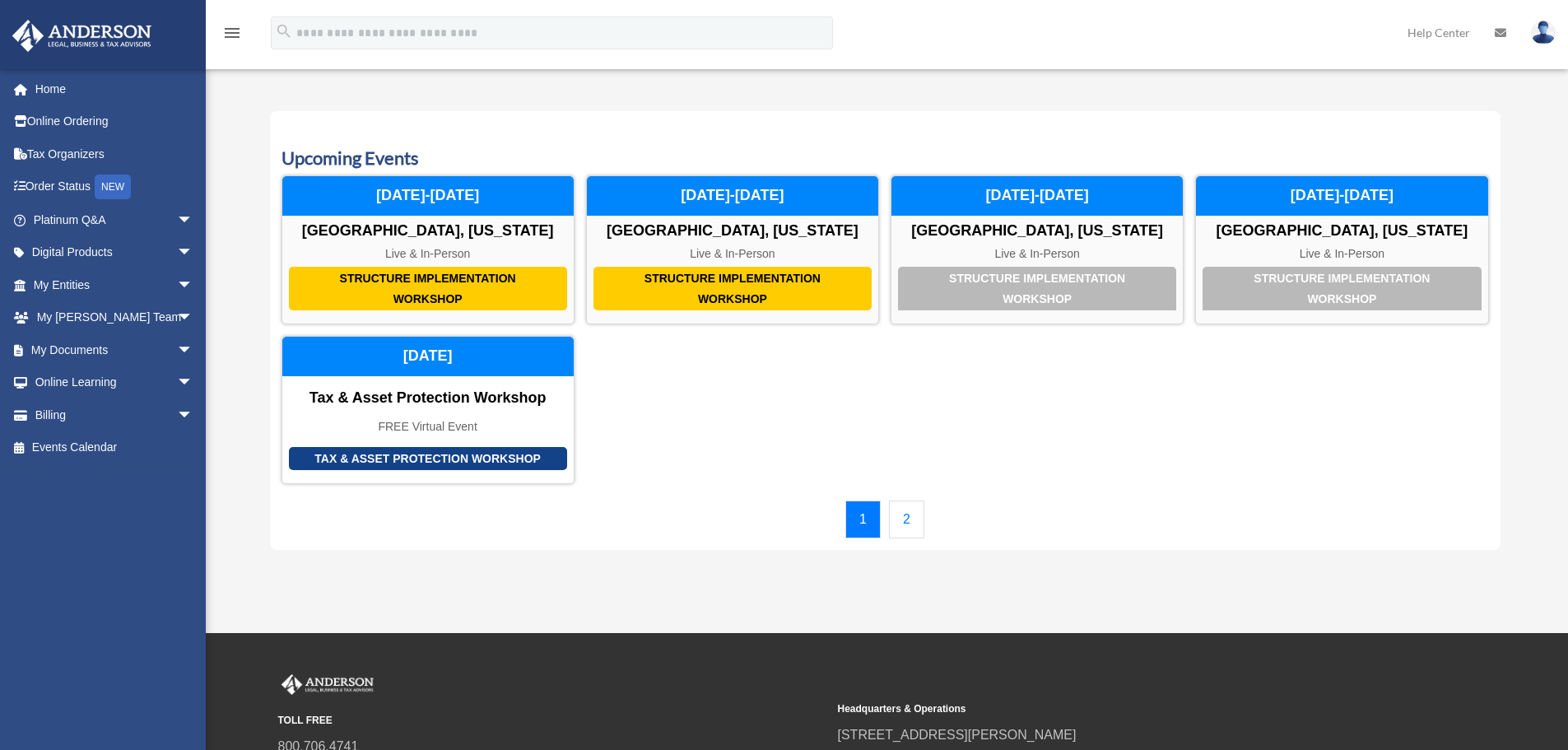
click at [909, 518] on link "2" at bounding box center [907, 519] width 35 height 38
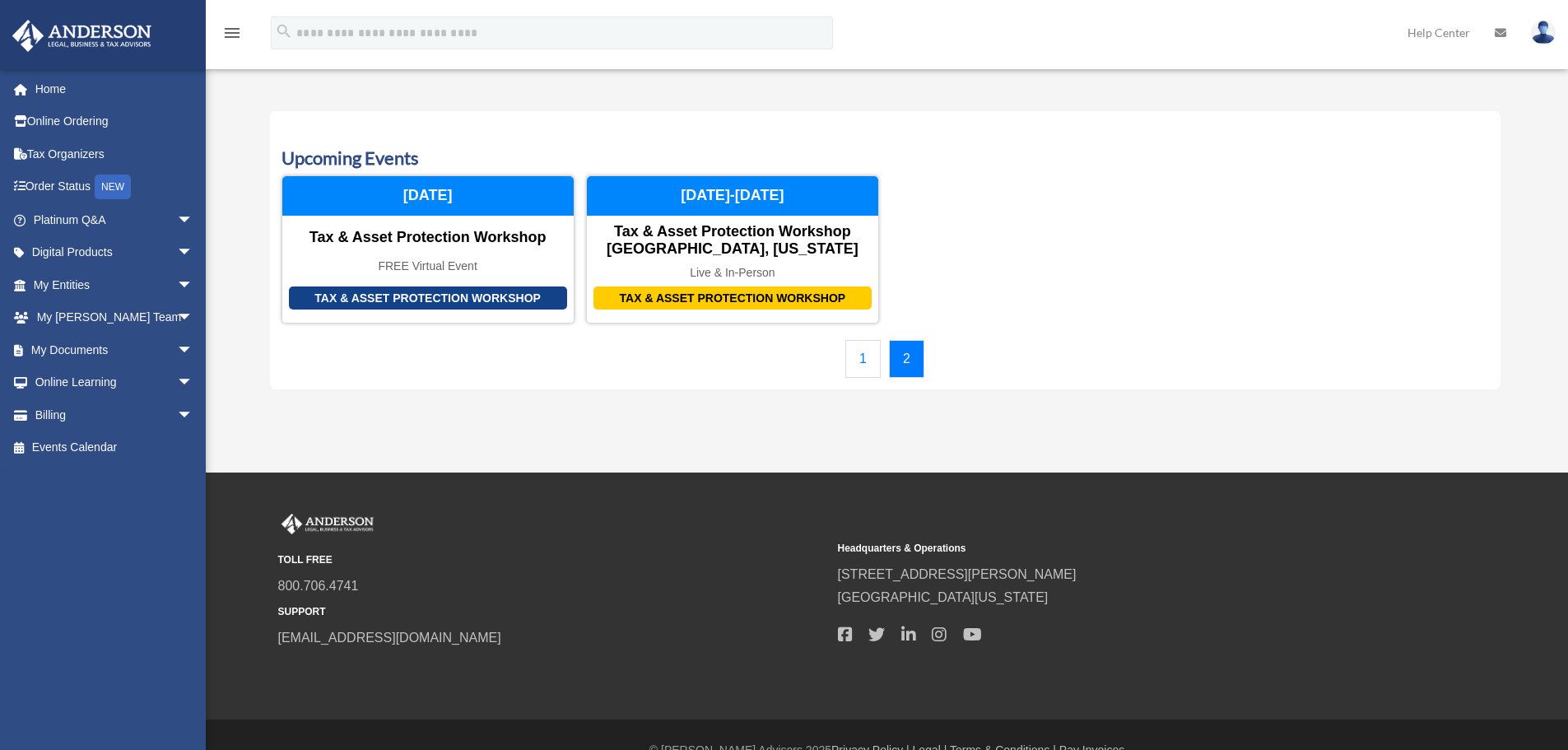
click at [856, 366] on link "1" at bounding box center [863, 359] width 35 height 38
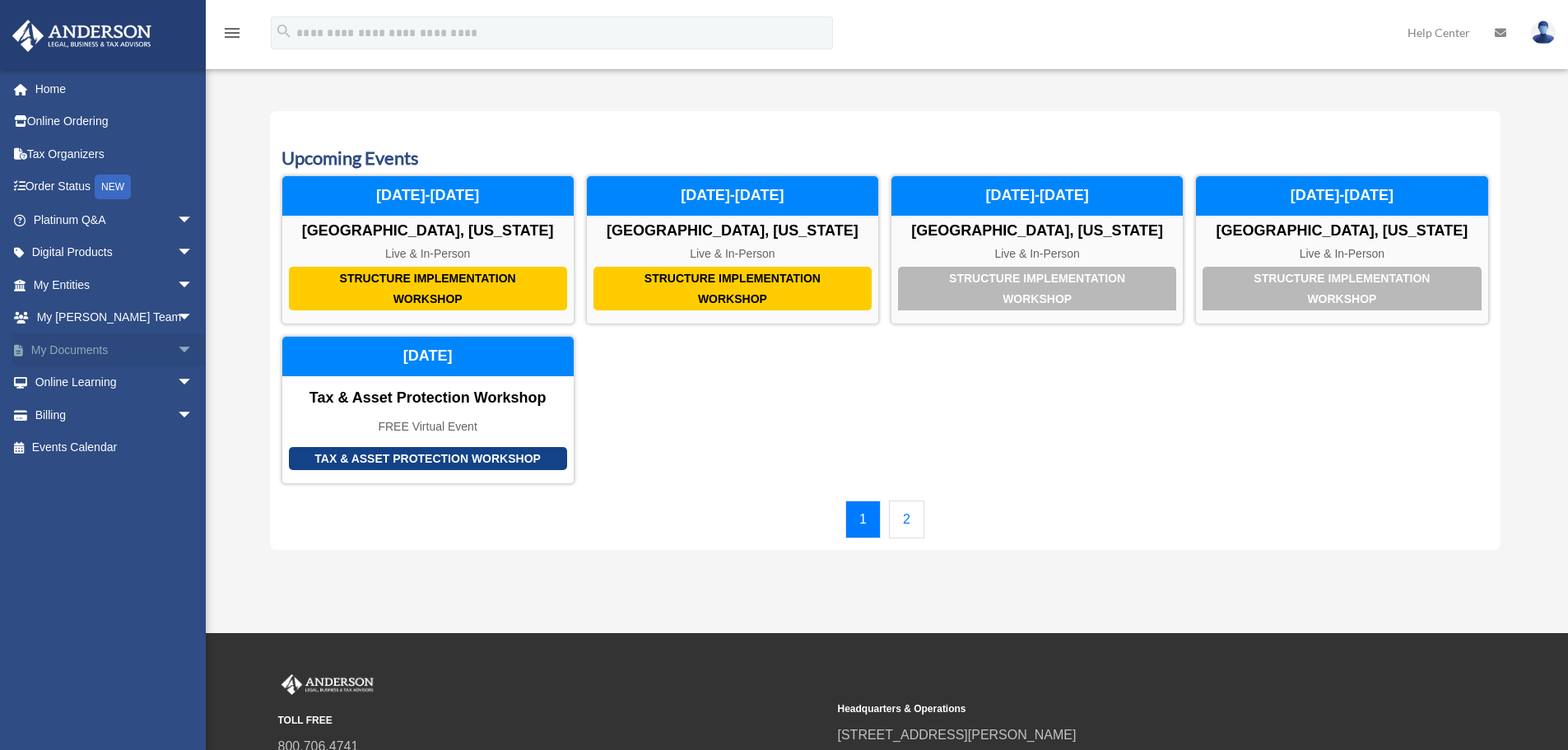
click at [91, 351] on link "My Documents arrow_drop_down" at bounding box center [115, 349] width 207 height 33
